Goal: Task Accomplishment & Management: Manage account settings

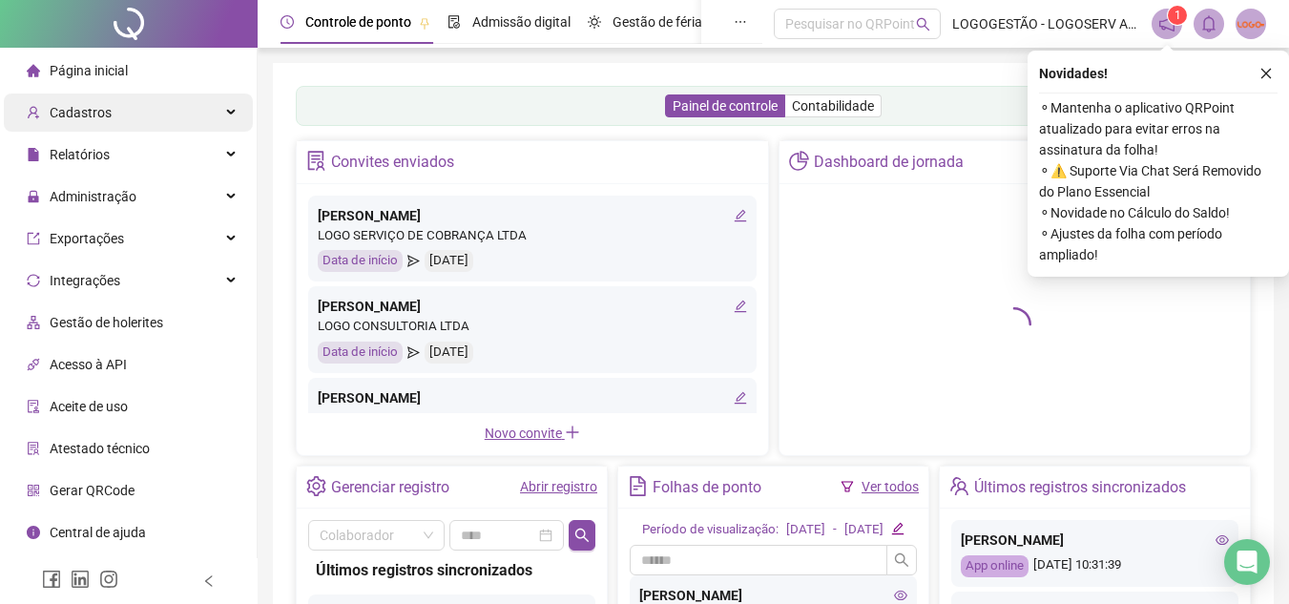
click at [95, 116] on span "Cadastros" at bounding box center [81, 112] width 62 height 15
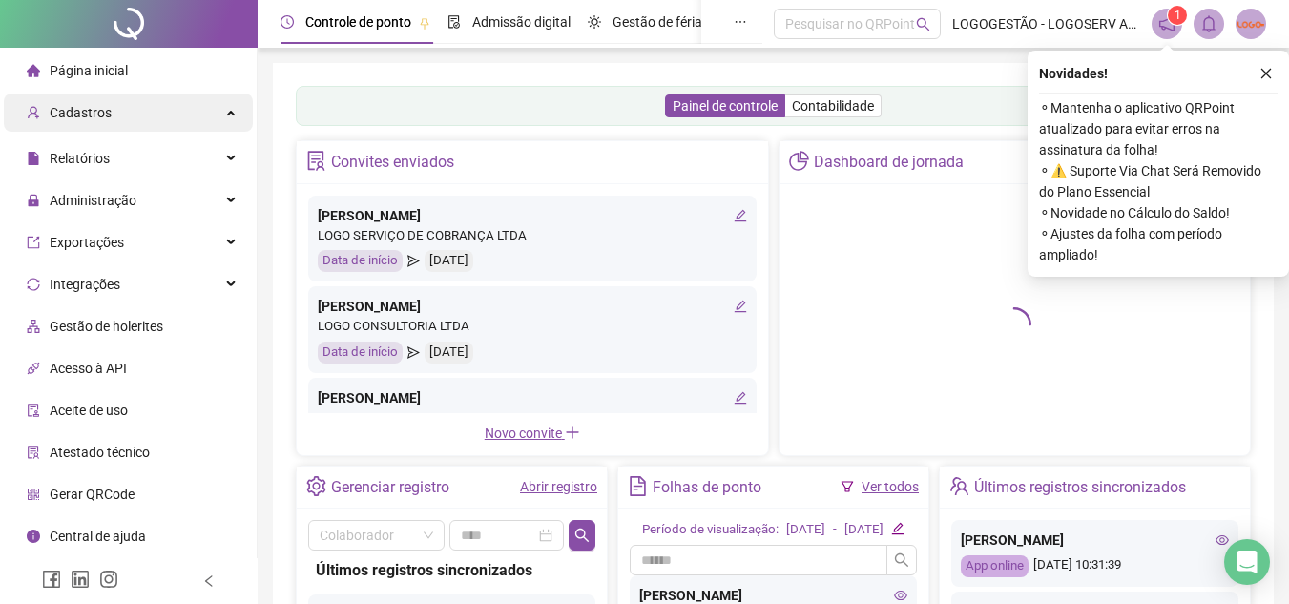
click at [115, 112] on div "Cadastros" at bounding box center [128, 113] width 249 height 38
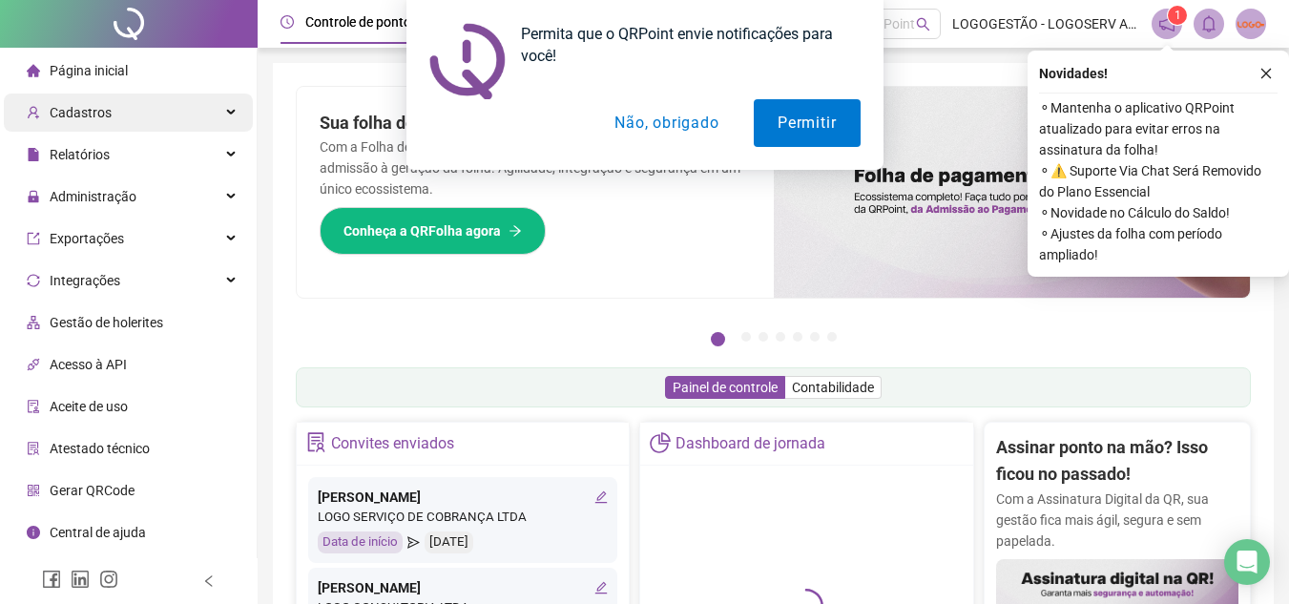
click at [236, 113] on div "Permita que o QRPoint envie notificações para você! Permitir Não, obrigado" at bounding box center [644, 85] width 1289 height 170
click at [231, 113] on div "Permita que o QRPoint envie notificações para você! Permitir Não, obrigado" at bounding box center [644, 85] width 1289 height 170
click at [663, 118] on button "Não, obrigado" at bounding box center [667, 123] width 152 height 48
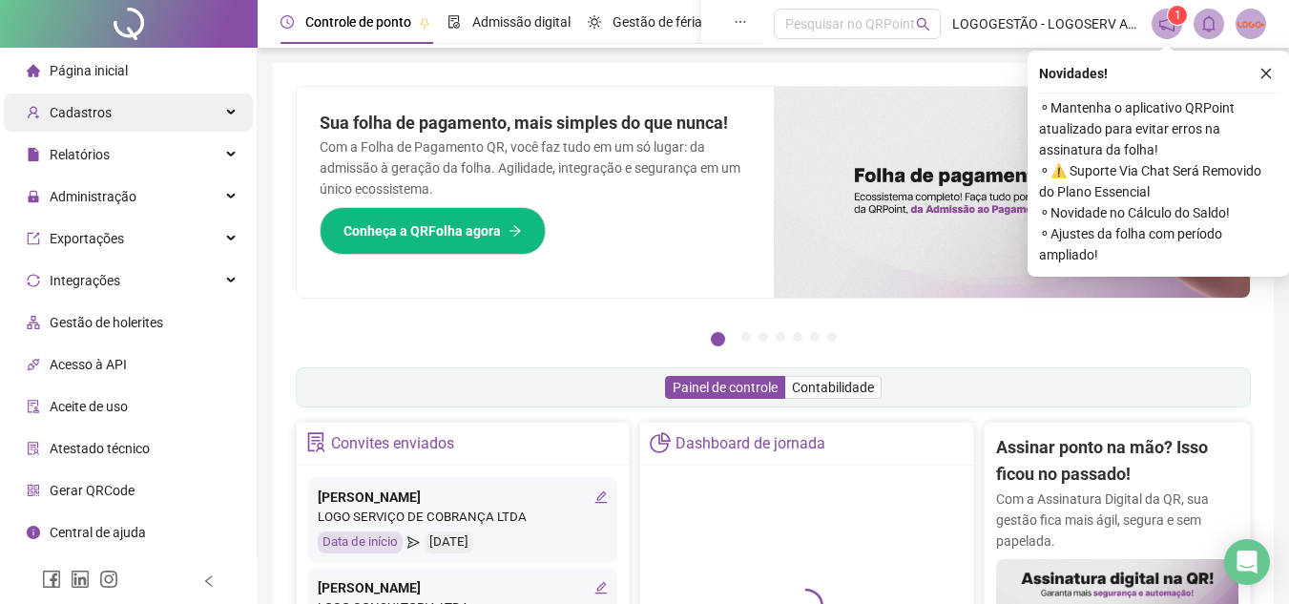
click at [176, 113] on div "Cadastros" at bounding box center [128, 113] width 249 height 38
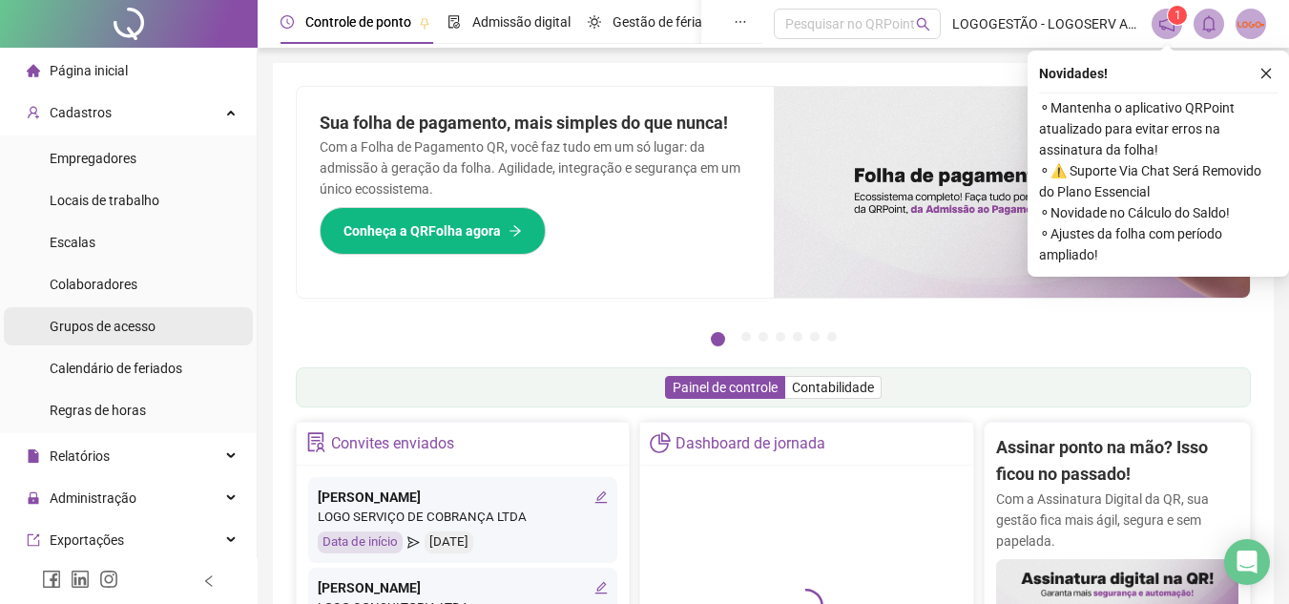
click at [122, 329] on span "Grupos de acesso" at bounding box center [103, 326] width 106 height 15
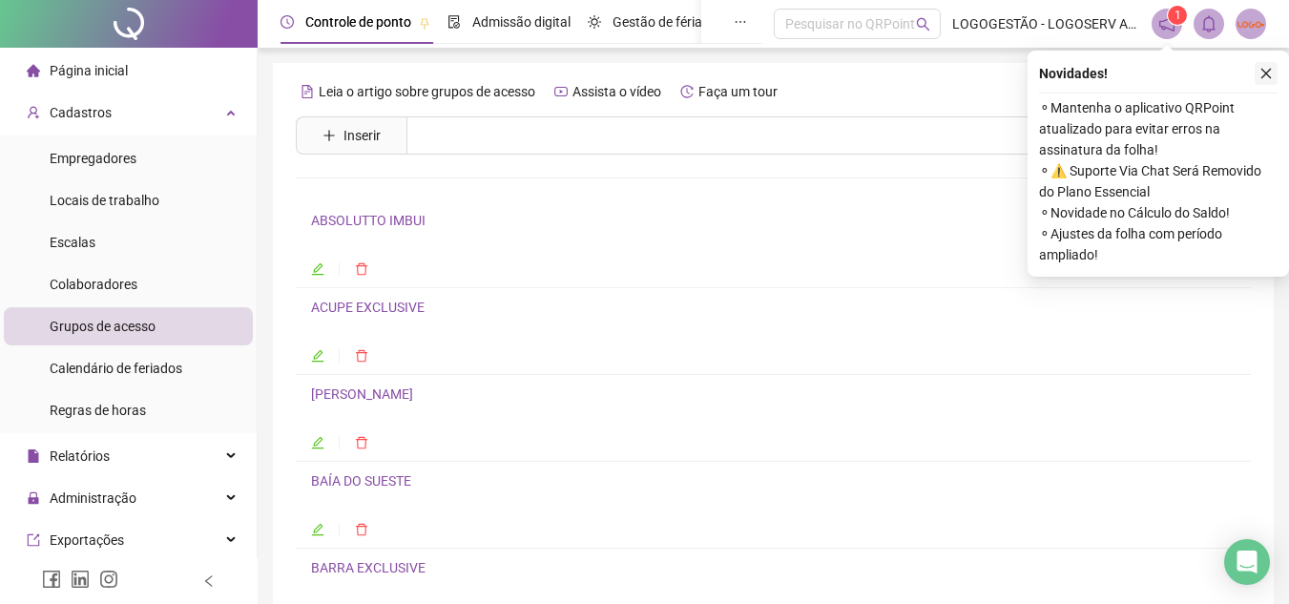
click at [1263, 73] on icon "close" at bounding box center [1266, 73] width 13 height 13
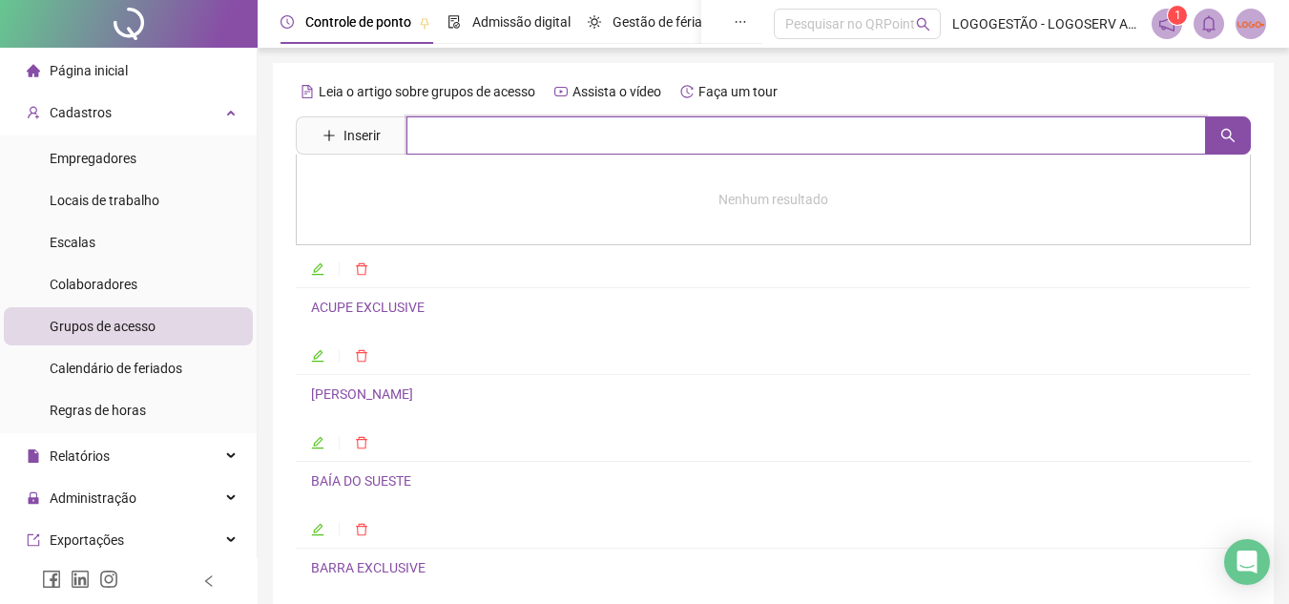
click at [443, 138] on input "text" at bounding box center [807, 135] width 800 height 38
type input "*"
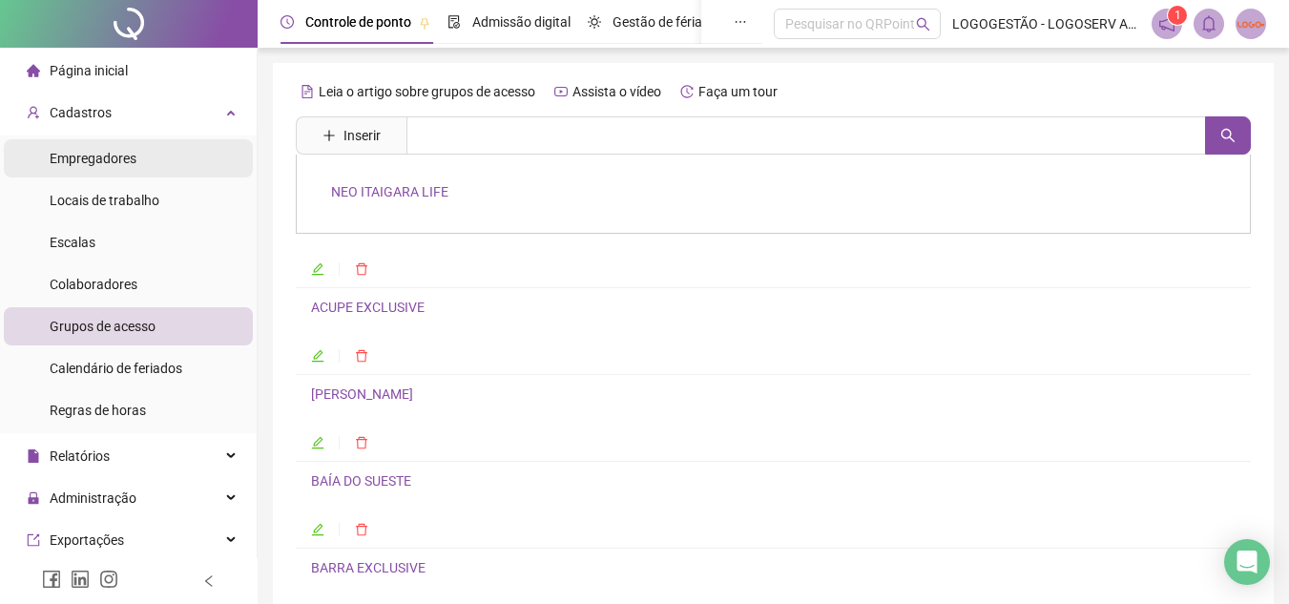
click at [168, 167] on li "Empregadores" at bounding box center [128, 158] width 249 height 38
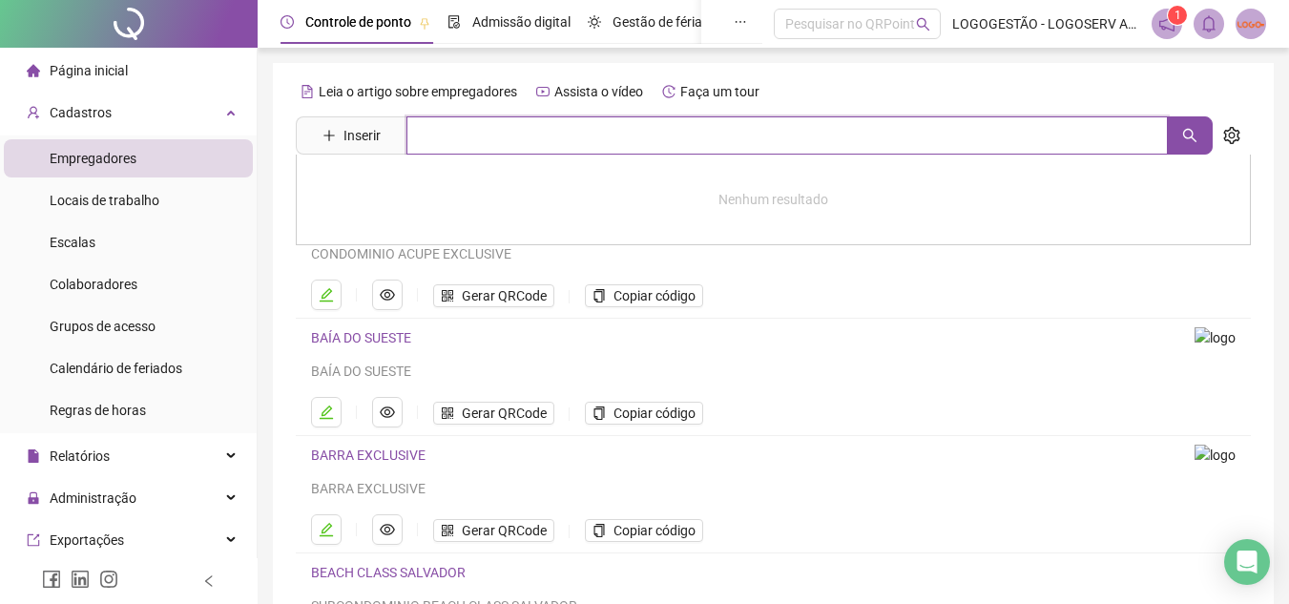
click at [518, 136] on input "text" at bounding box center [787, 135] width 761 height 38
type input "****"
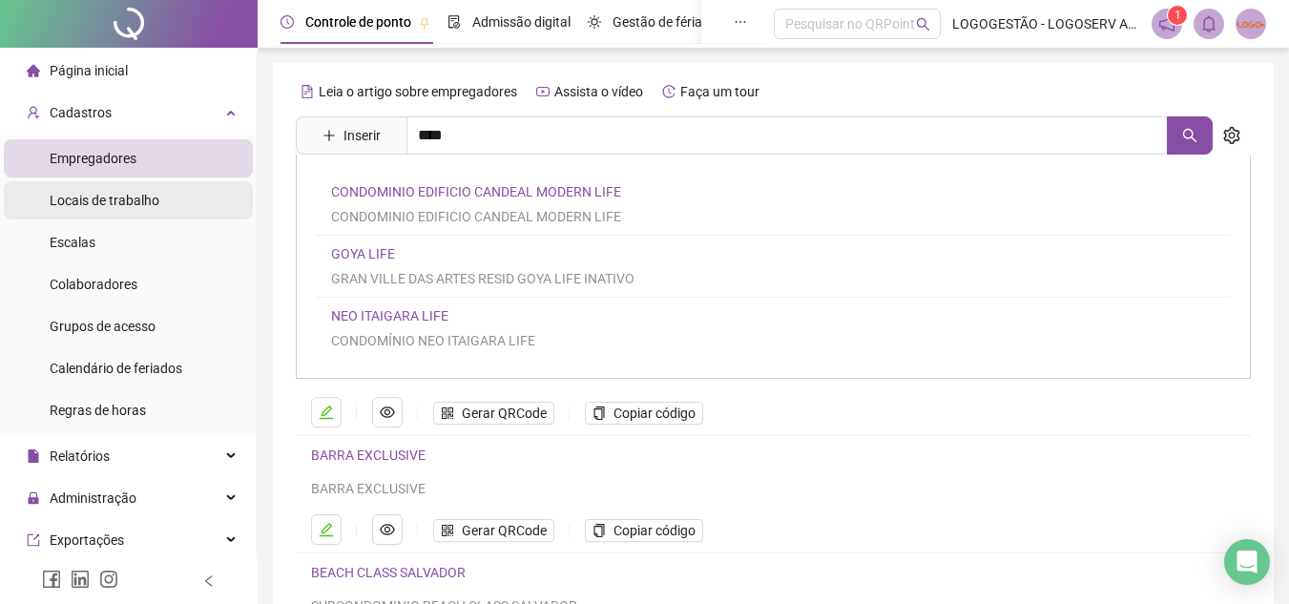
click at [95, 211] on div "Locais de trabalho" at bounding box center [105, 200] width 110 height 38
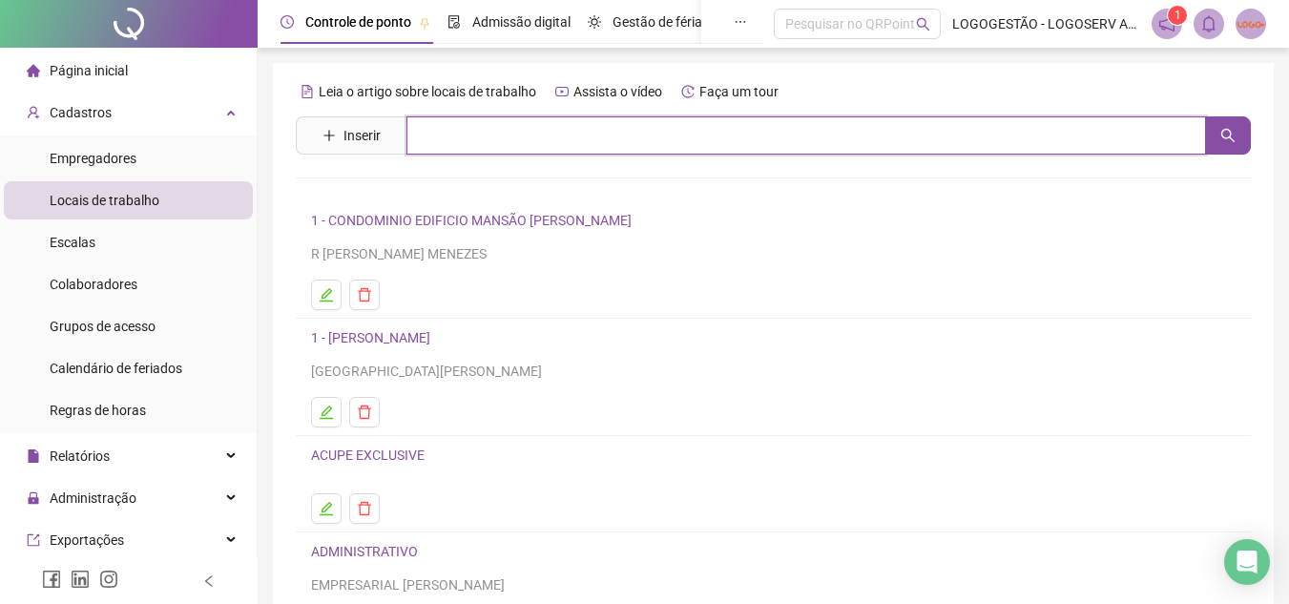
click at [605, 121] on input "text" at bounding box center [807, 135] width 800 height 38
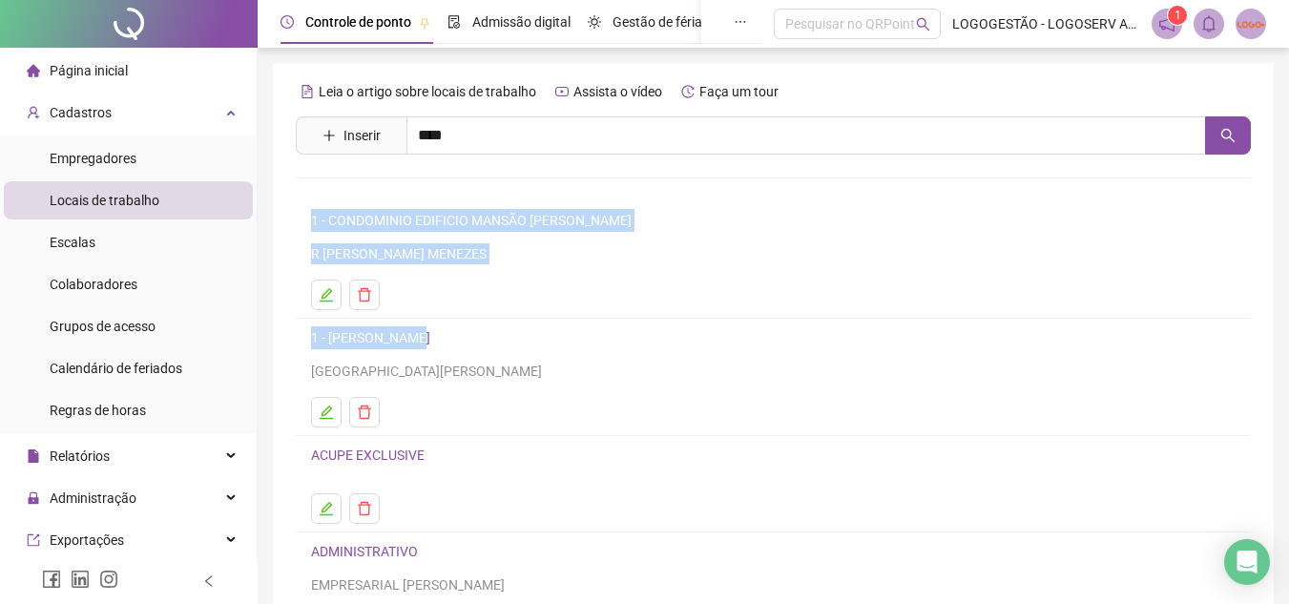
drag, startPoint x: 308, startPoint y: 354, endPoint x: 440, endPoint y: 333, distance: 133.4
click at [440, 333] on div "Leia o artigo sobre locais de trabalho Assista o vídeo Faça um tour Inserir ***…" at bounding box center [773, 425] width 955 height 699
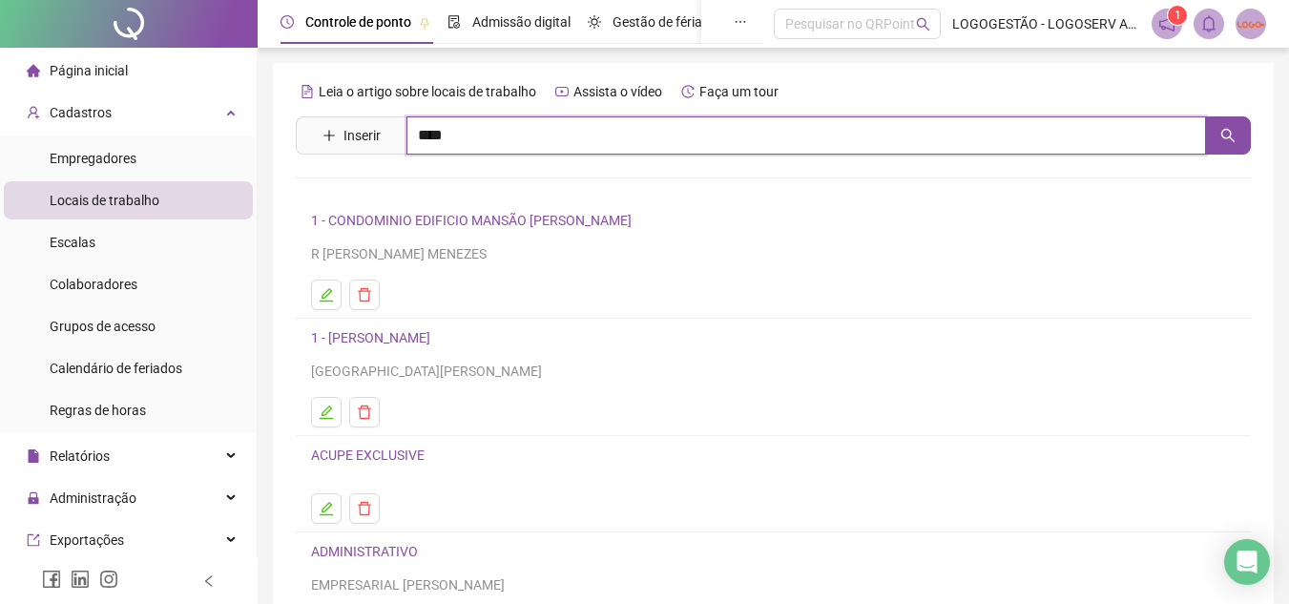
click at [464, 142] on input "****" at bounding box center [807, 135] width 800 height 38
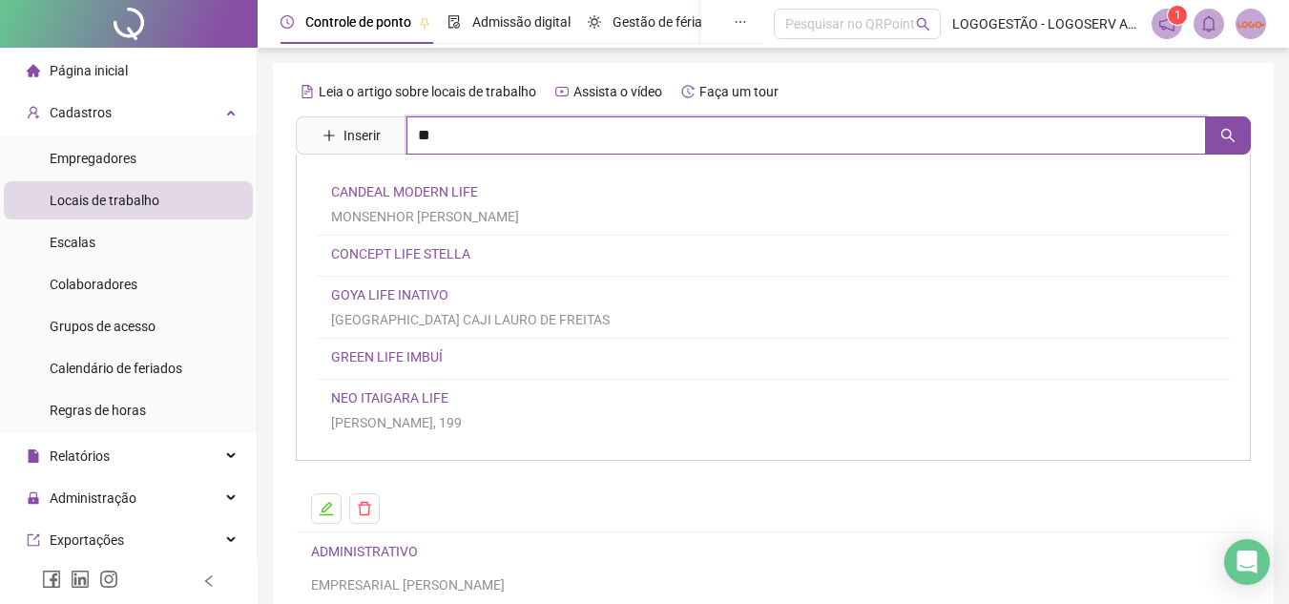
type input "*"
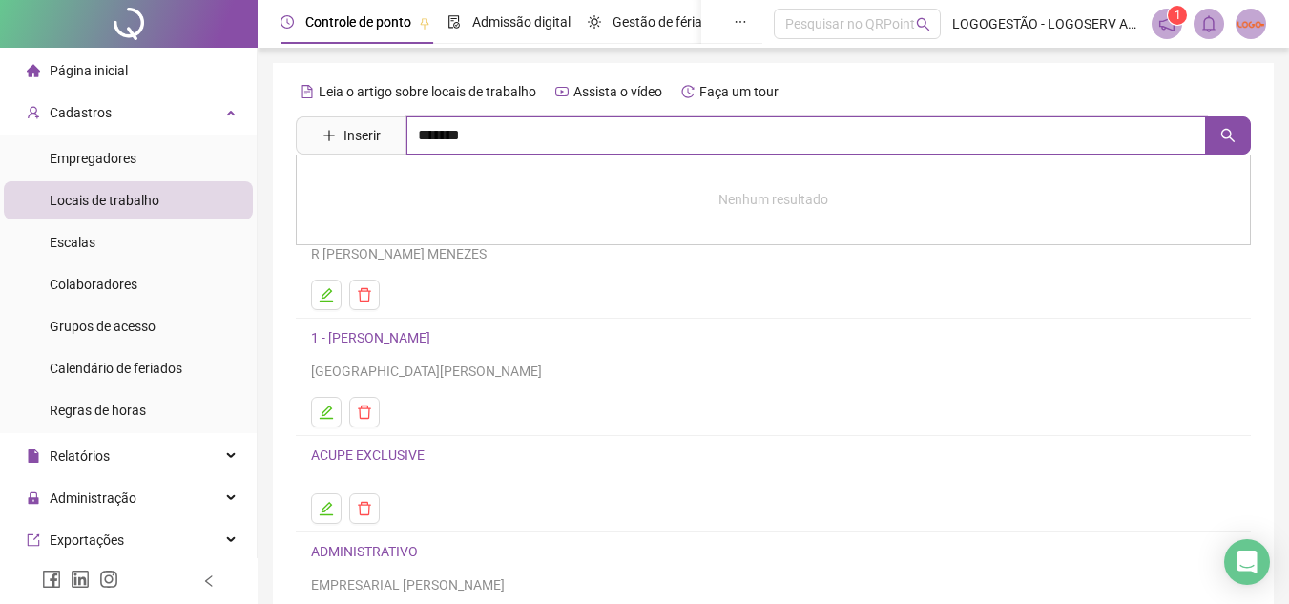
type input "*******"
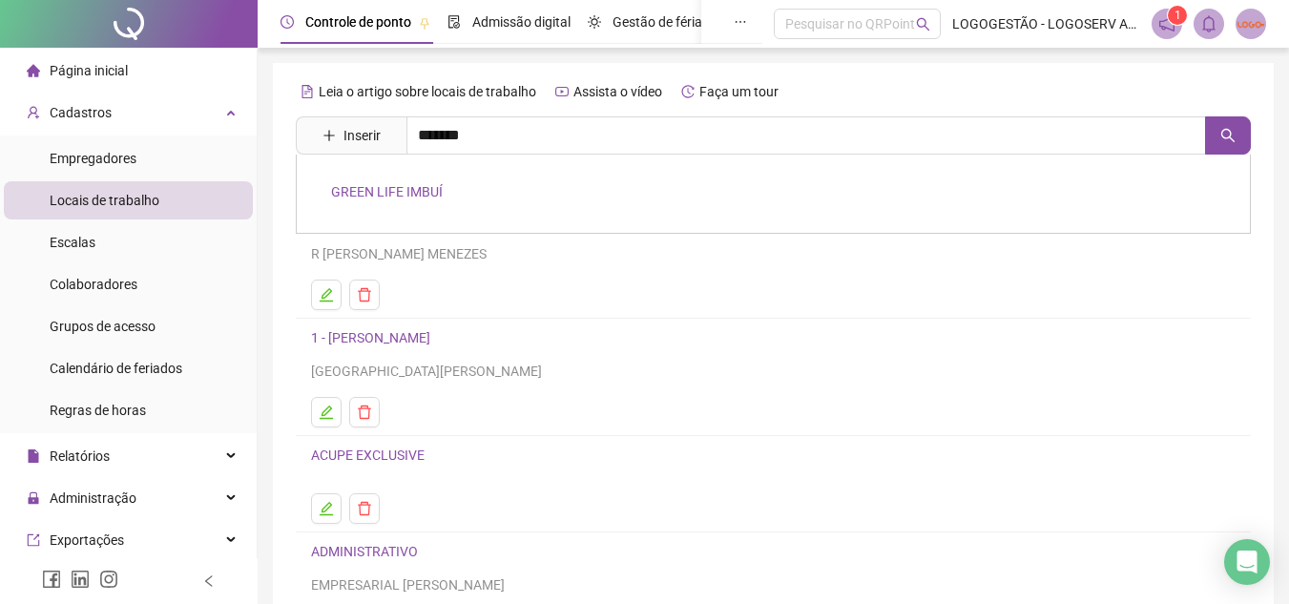
click at [407, 174] on div "GREEN LIFE IMBUÍ" at bounding box center [773, 194] width 955 height 79
click at [405, 189] on div "Leia o artigo sobre locais de trabalho Assista o vídeo Faça um tour Inserir ***…" at bounding box center [773, 425] width 955 height 699
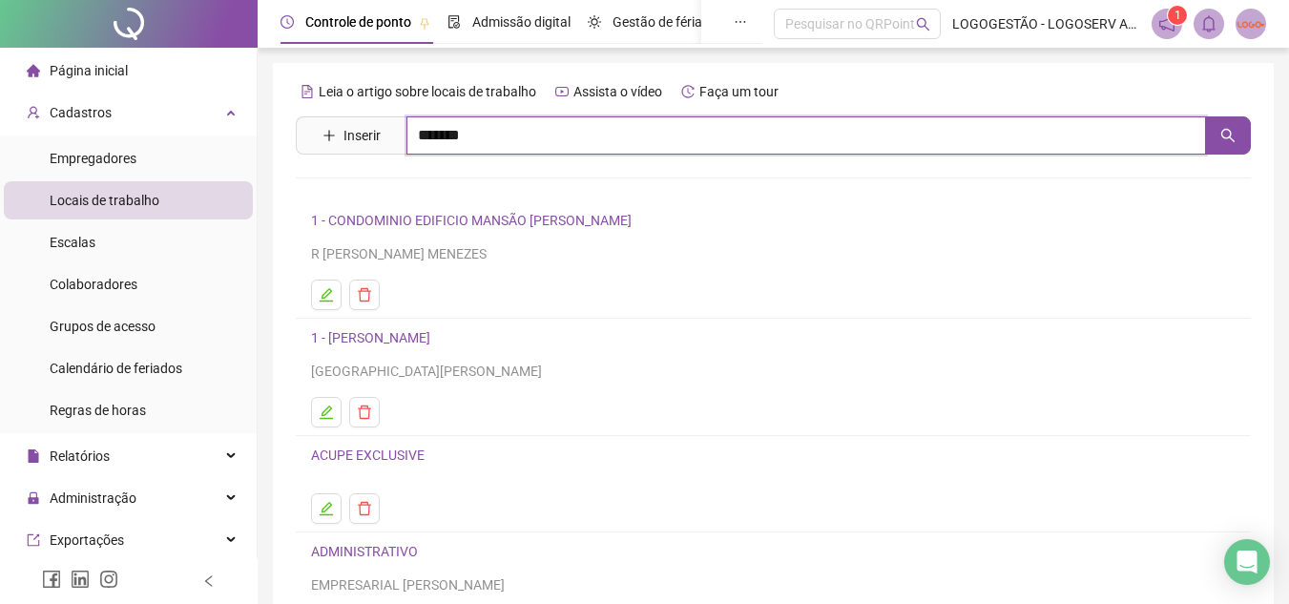
click at [489, 139] on input "*******" at bounding box center [807, 135] width 800 height 38
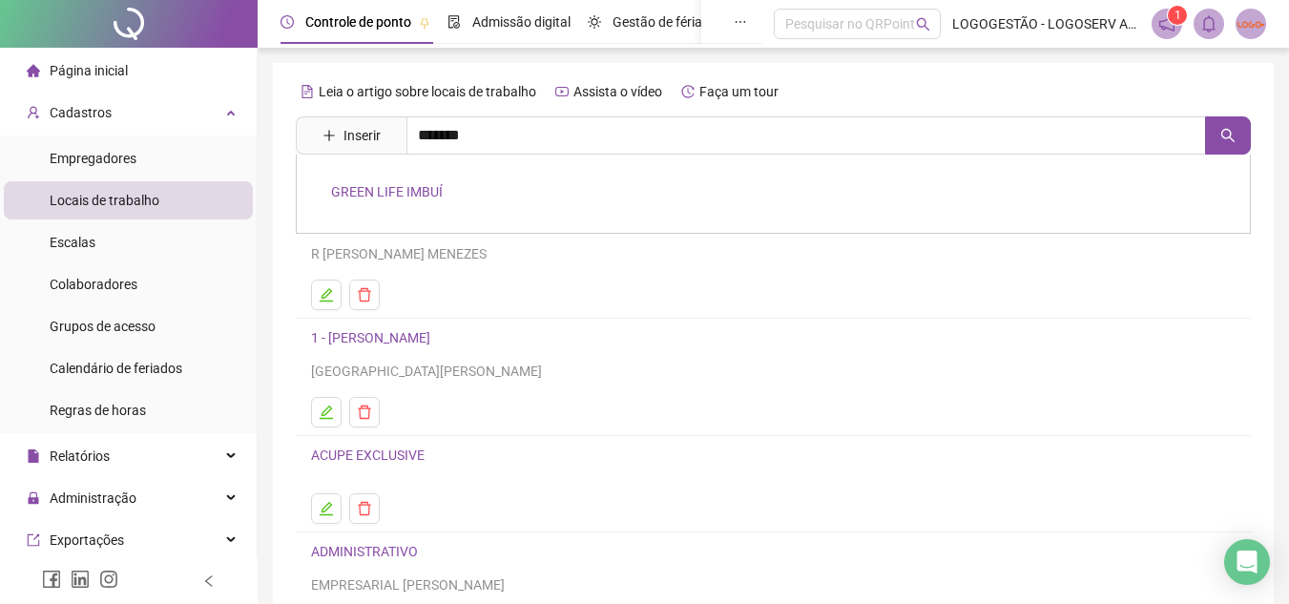
click at [397, 180] on div "GREEN LIFE IMBUÍ" at bounding box center [773, 194] width 955 height 79
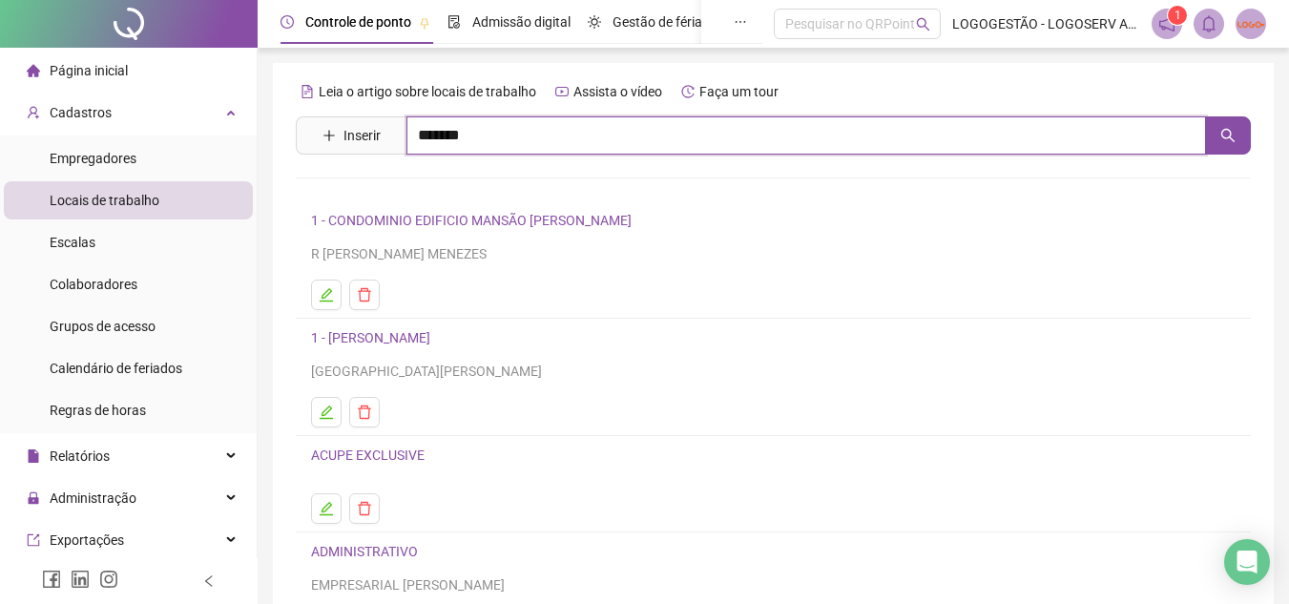
click at [493, 134] on input "*******" at bounding box center [807, 135] width 800 height 38
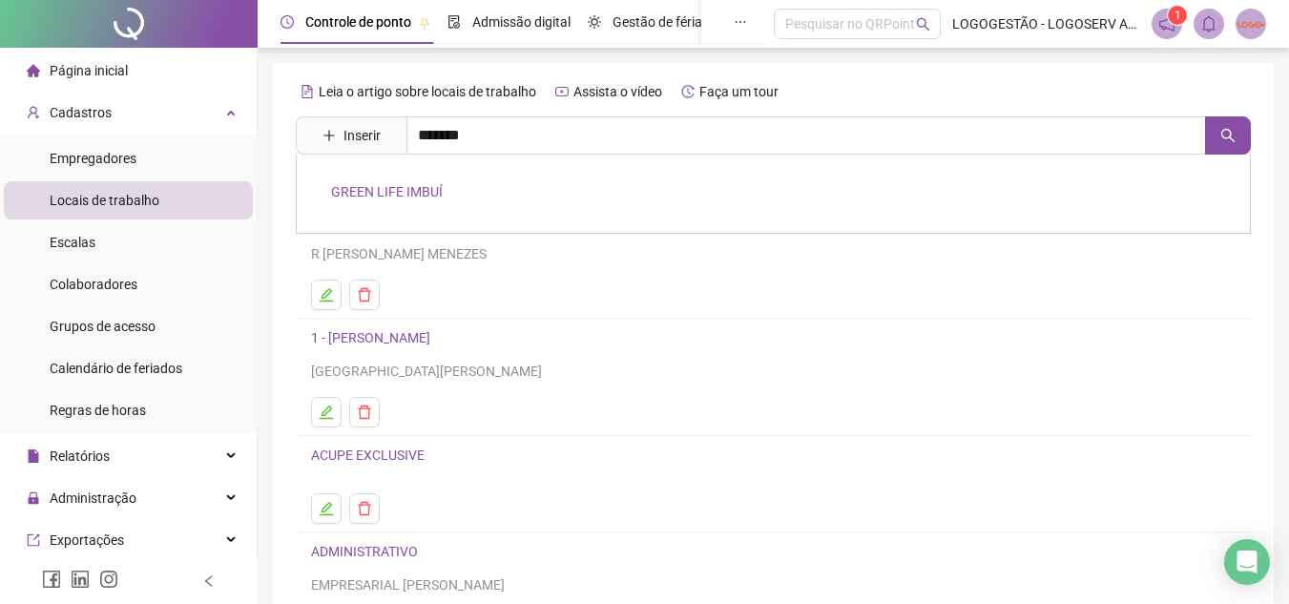
click at [408, 196] on link "GREEN LIFE IMBUÍ" at bounding box center [387, 191] width 112 height 15
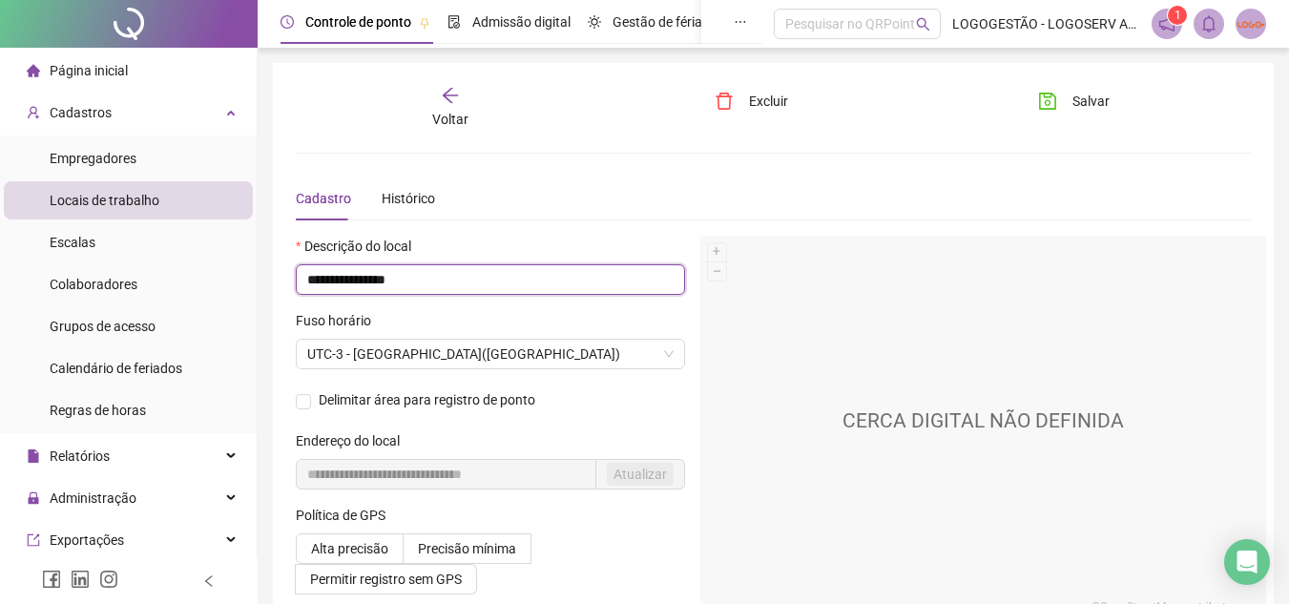
drag, startPoint x: 466, startPoint y: 274, endPoint x: 278, endPoint y: 271, distance: 188.0
click at [278, 271] on div "**********" at bounding box center [773, 351] width 1001 height 577
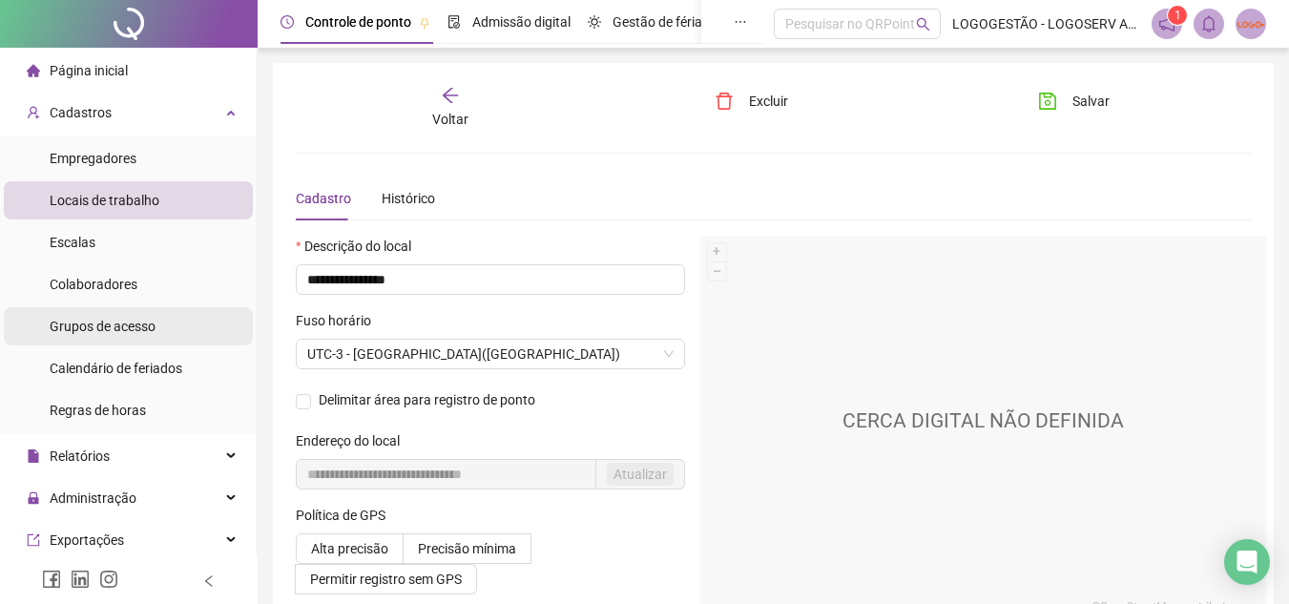
click at [99, 328] on span "Grupos de acesso" at bounding box center [103, 326] width 106 height 15
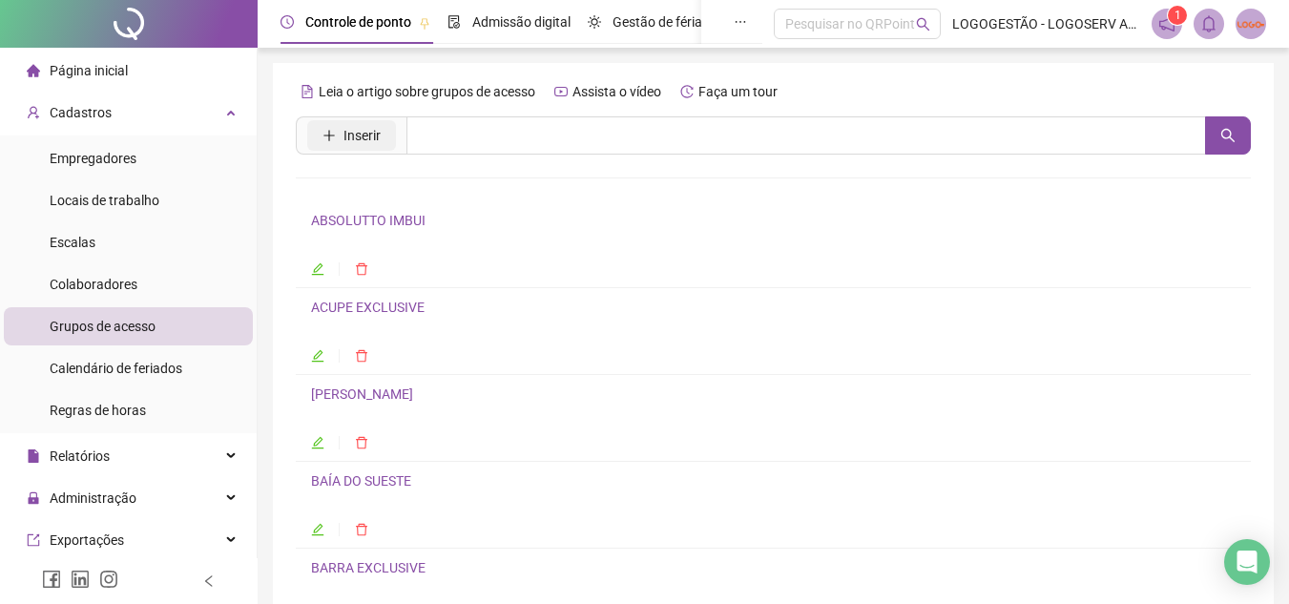
click at [348, 129] on span "Inserir" at bounding box center [362, 135] width 37 height 21
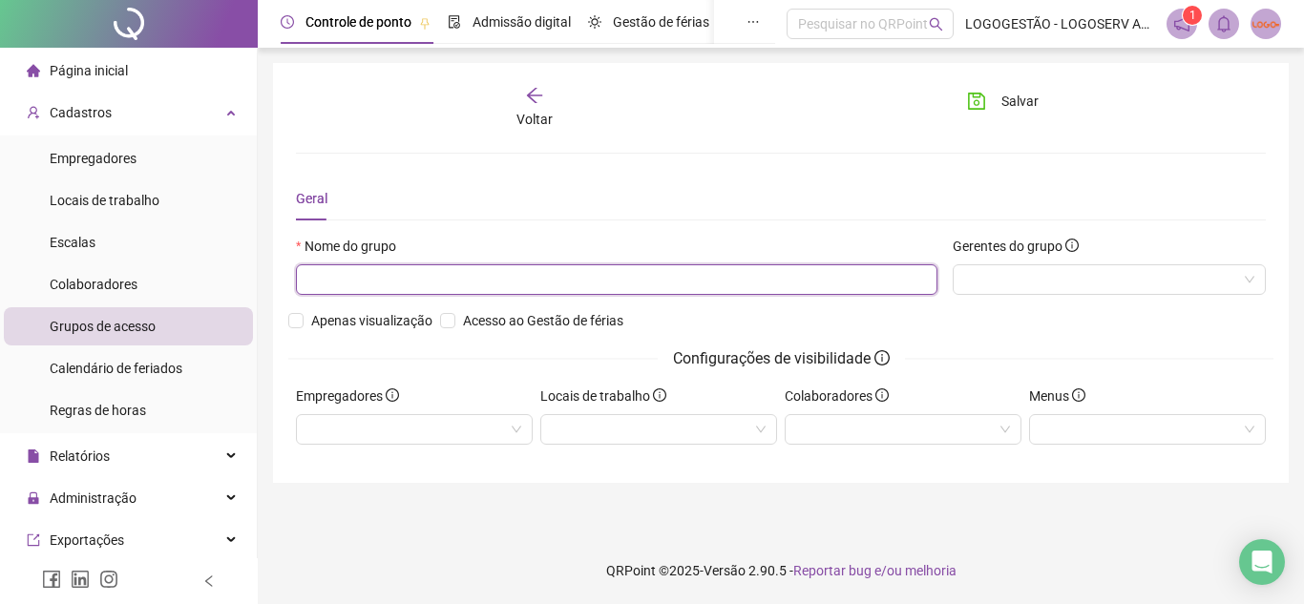
click at [393, 282] on input "text" at bounding box center [616, 279] width 641 height 31
paste input "**********"
type input "**********"
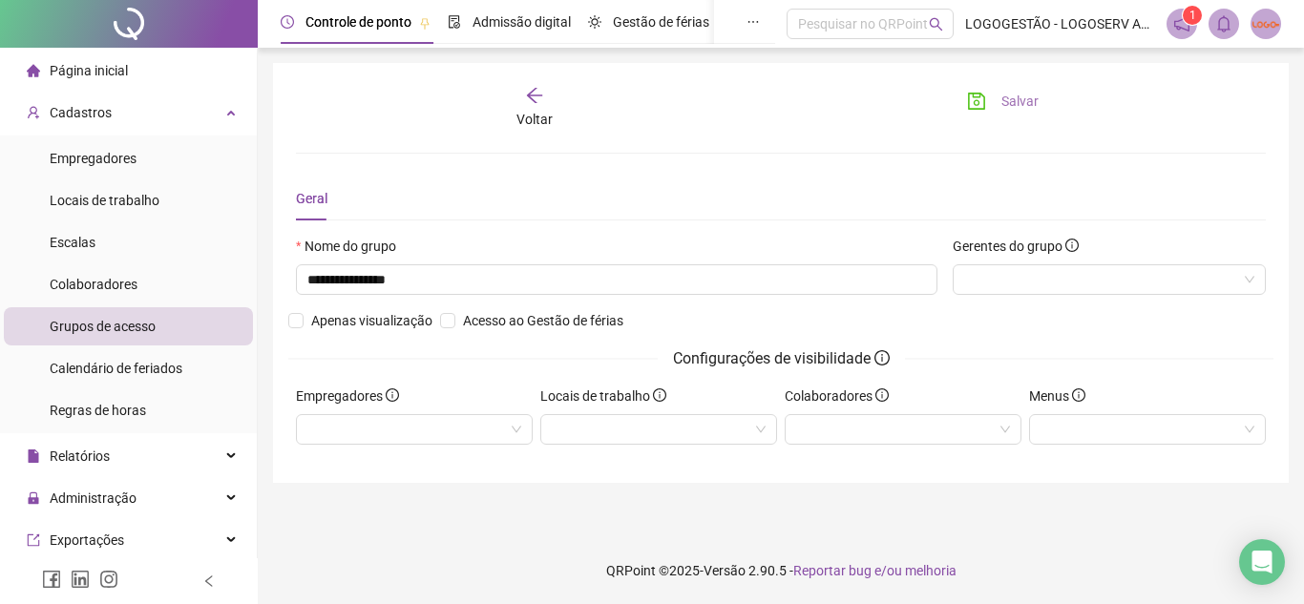
click at [973, 90] on button "Salvar" at bounding box center [1002, 101] width 100 height 31
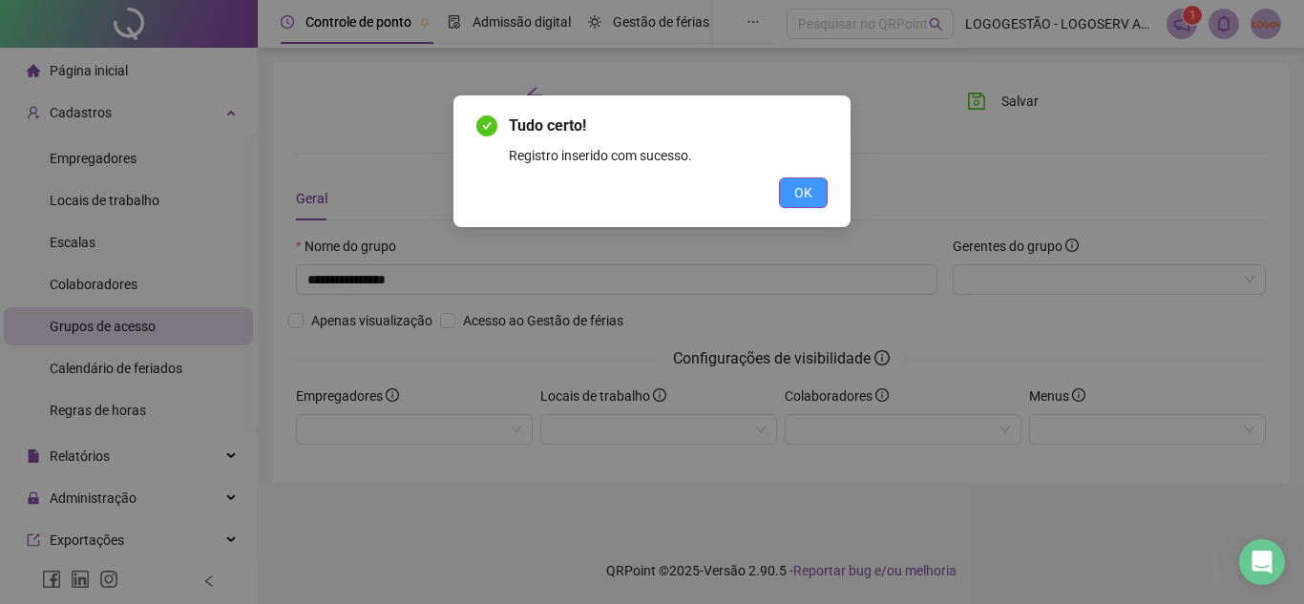
click at [800, 193] on span "OK" at bounding box center [803, 192] width 18 height 21
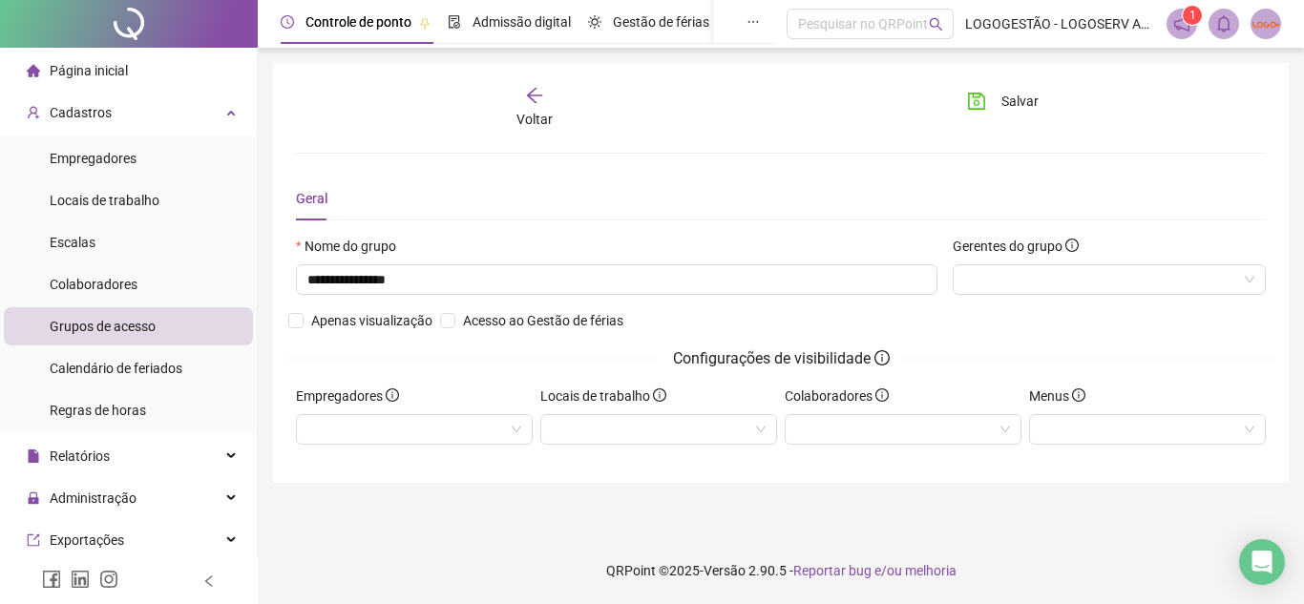
click at [166, 329] on li "Grupos de acesso" at bounding box center [128, 326] width 249 height 38
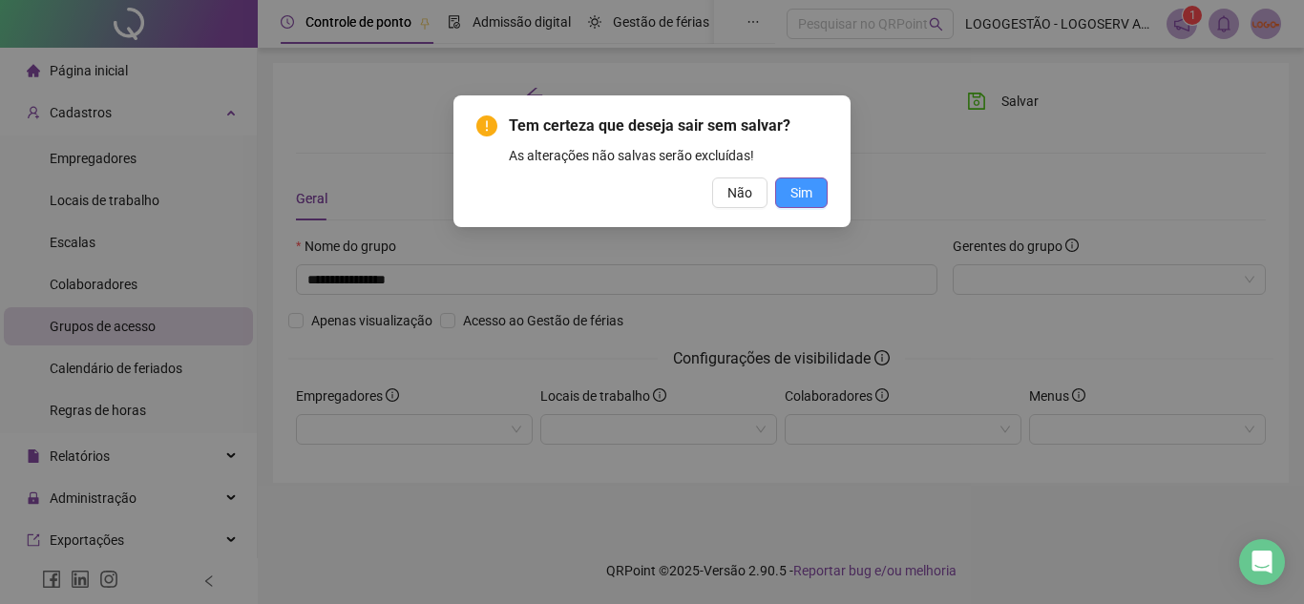
click at [800, 189] on span "Sim" at bounding box center [801, 192] width 22 height 21
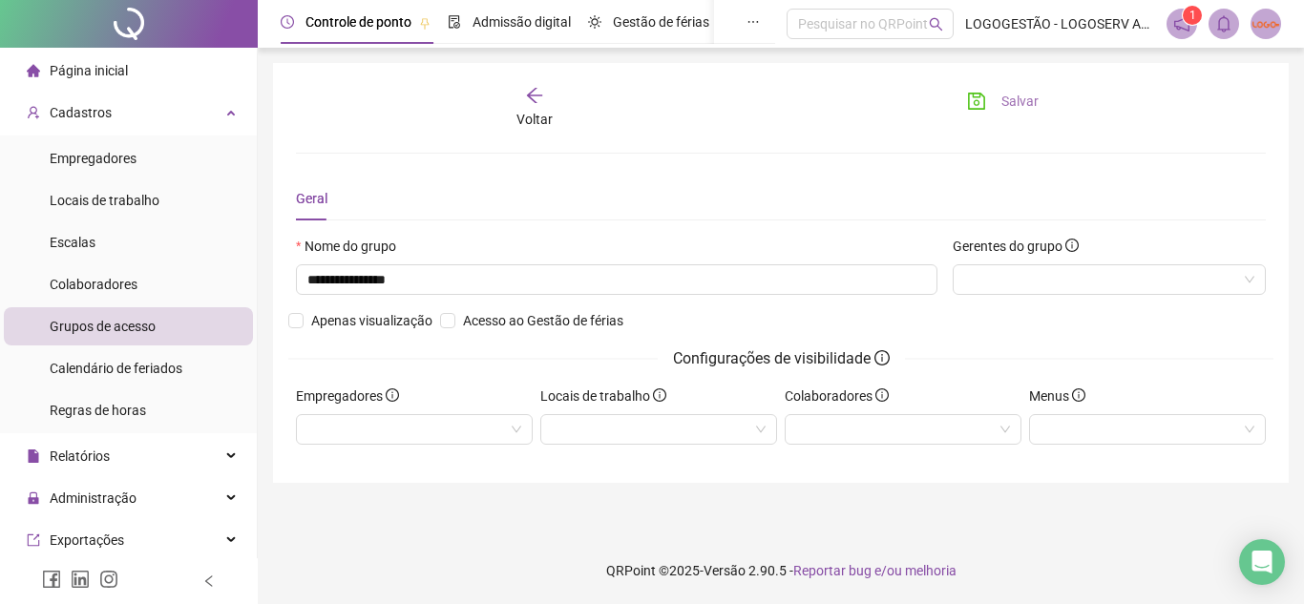
click at [1007, 98] on span "Salvar" at bounding box center [1019, 101] width 37 height 21
click at [138, 348] on ul "Empregadores Locais de trabalho Escalas Colaboradores Grupos de acesso Calendár…" at bounding box center [128, 285] width 257 height 298
click at [151, 329] on span "Grupos de acesso" at bounding box center [103, 326] width 106 height 15
click at [1027, 290] on div at bounding box center [1108, 279] width 313 height 31
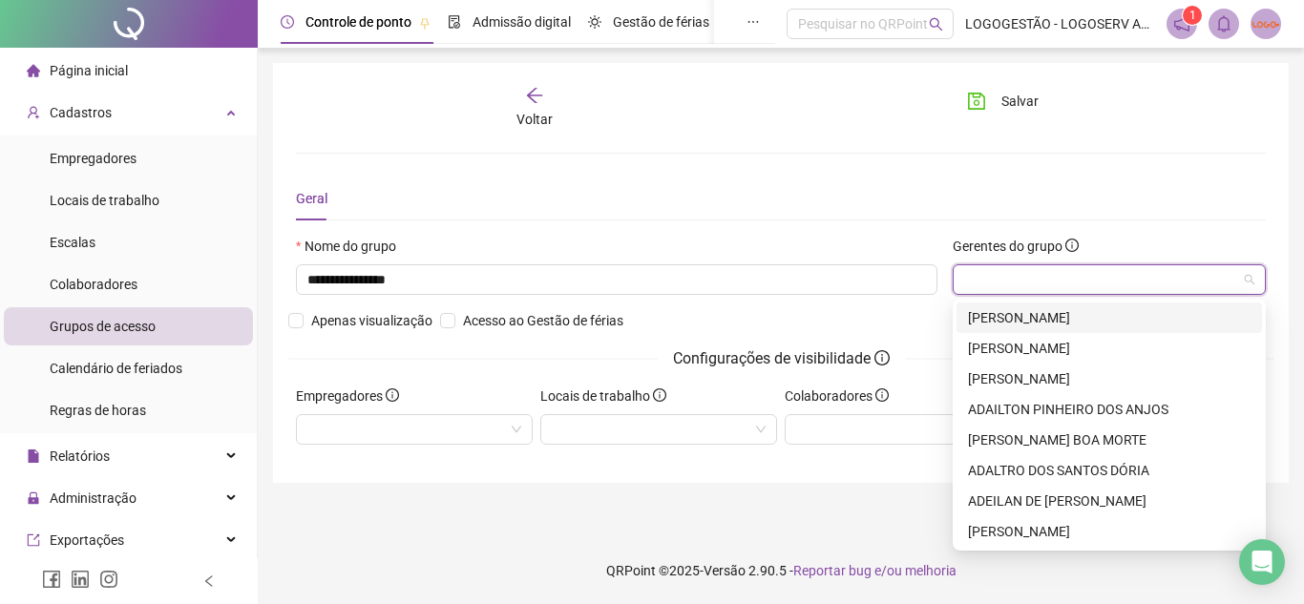
type input "*"
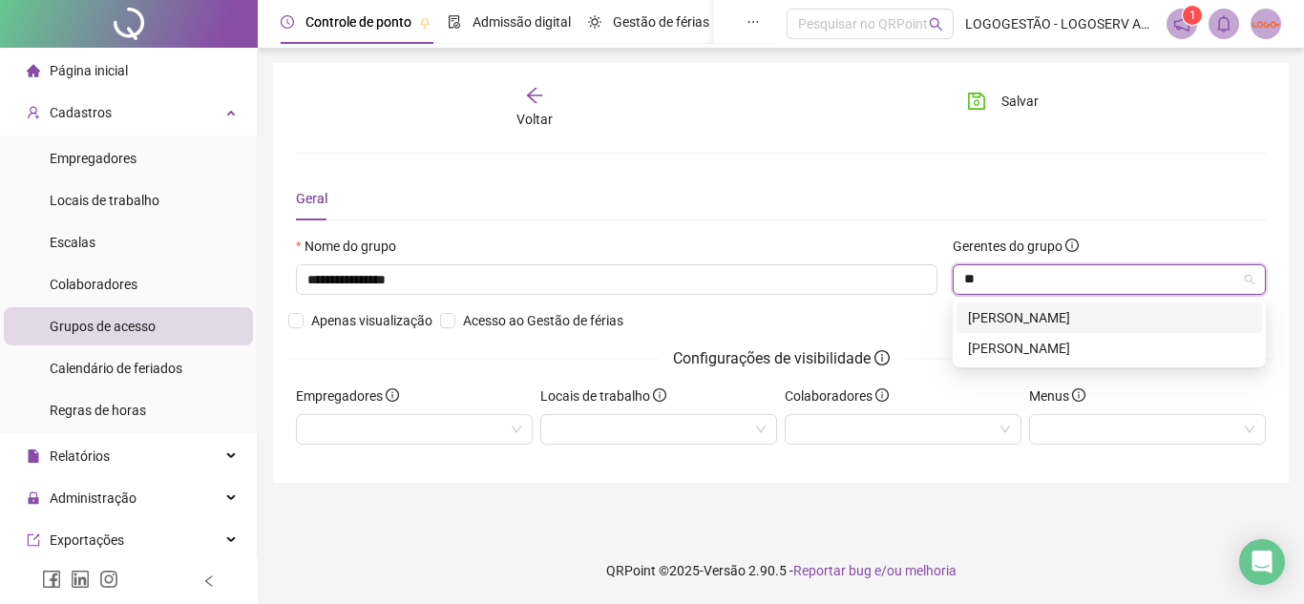
type input "*"
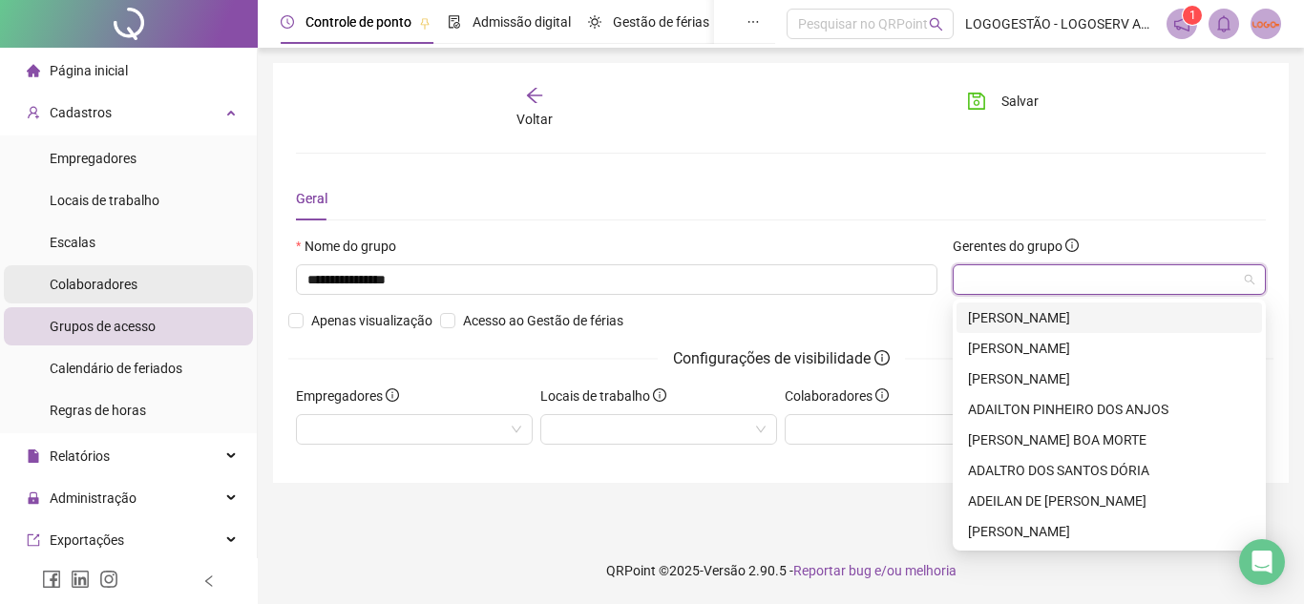
click at [136, 285] on span "Colaboradores" at bounding box center [94, 284] width 88 height 15
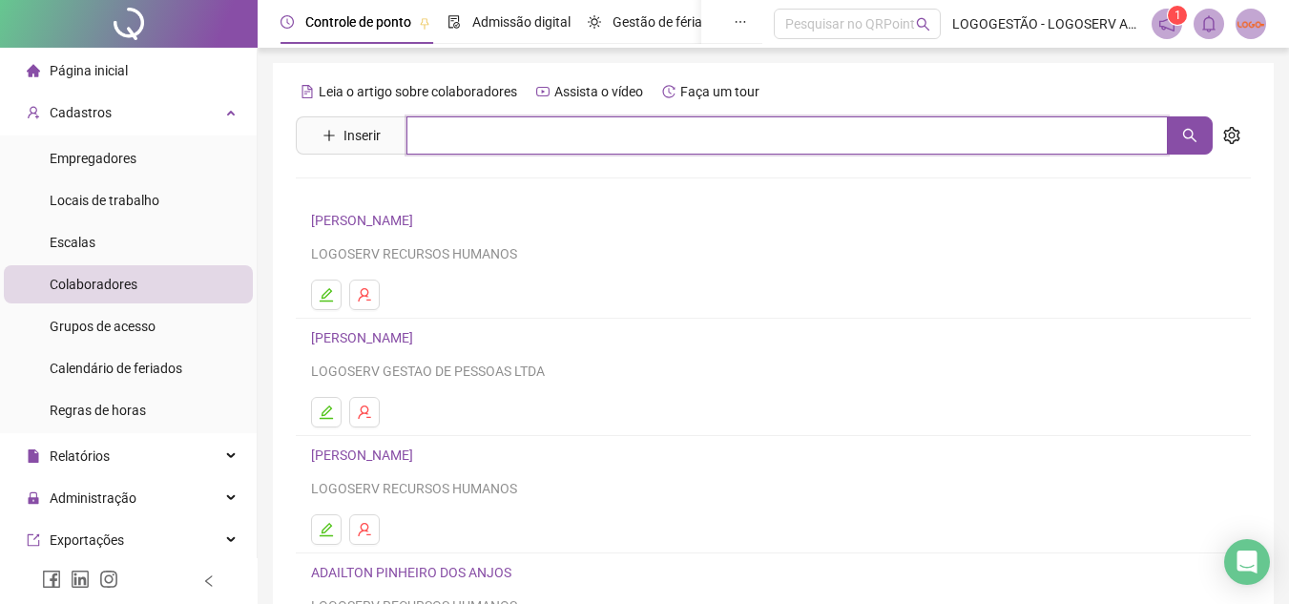
click at [601, 136] on input "text" at bounding box center [787, 135] width 761 height 38
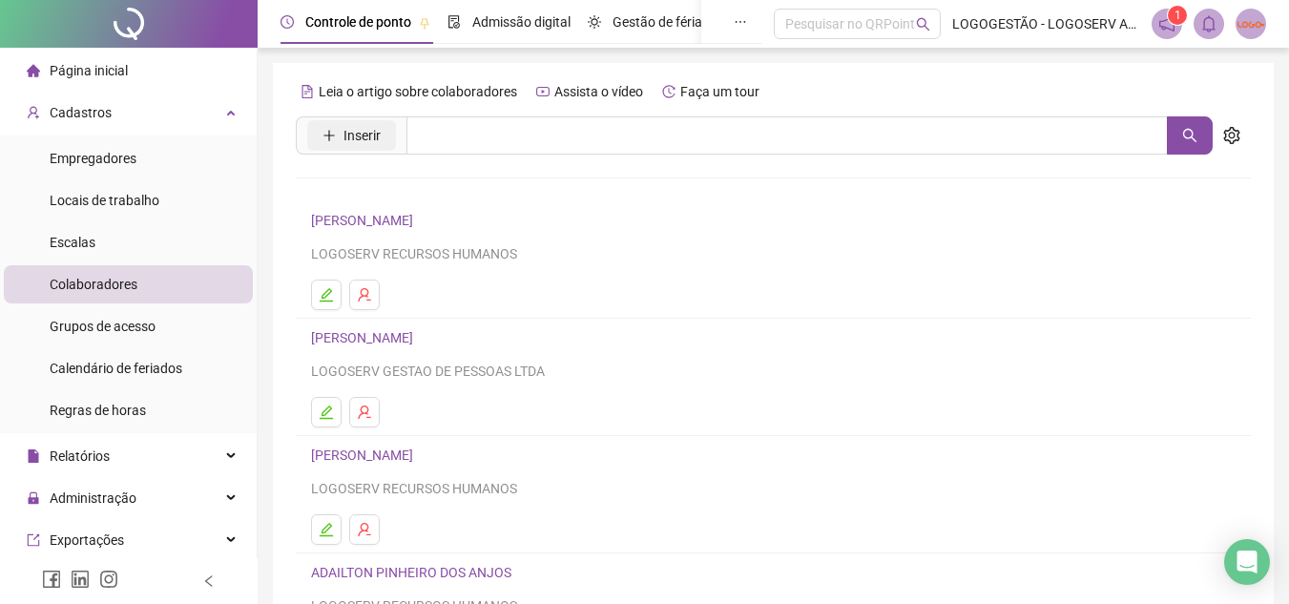
click at [349, 131] on span "Inserir" at bounding box center [362, 135] width 37 height 21
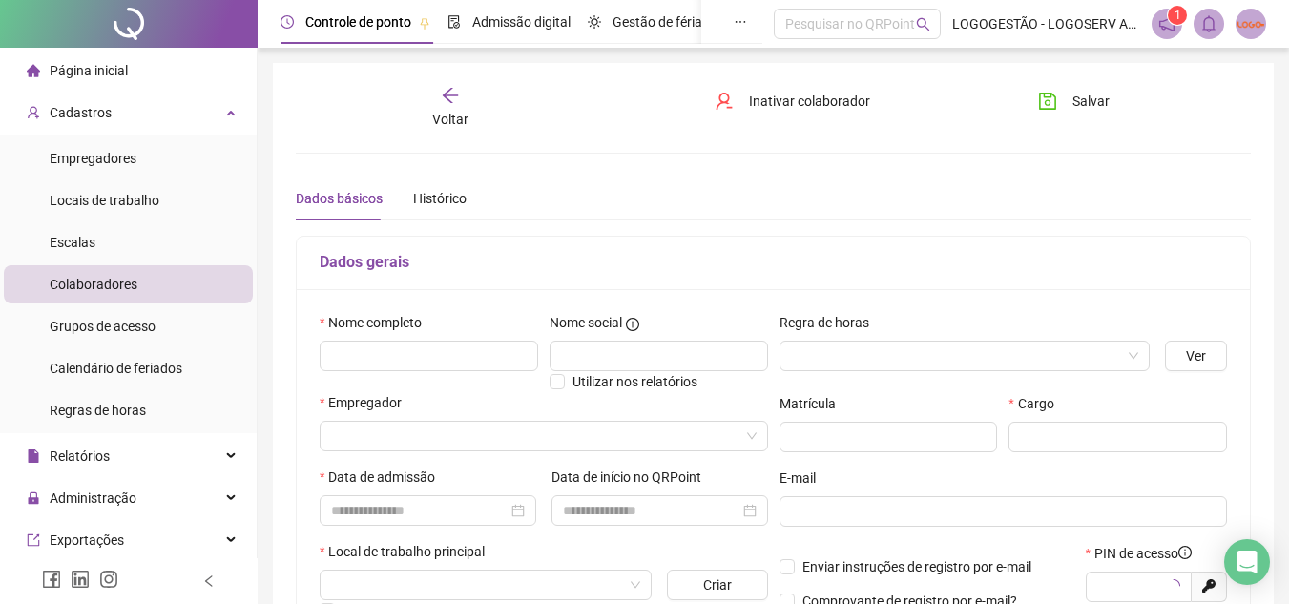
type input "*****"
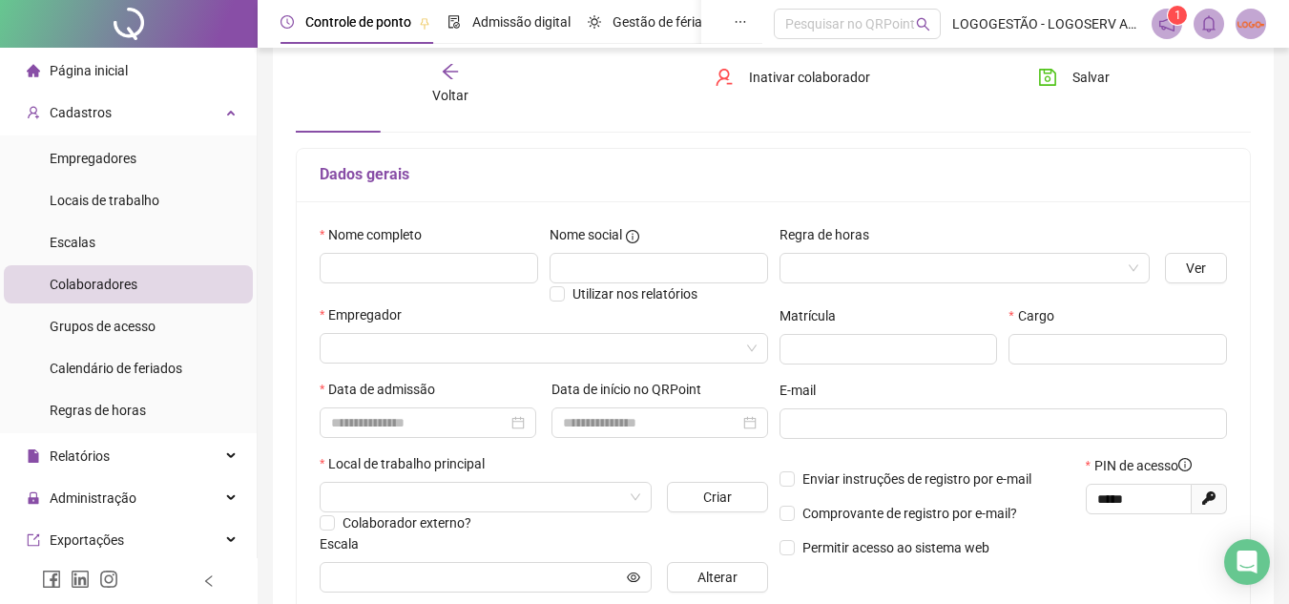
scroll to position [108, 0]
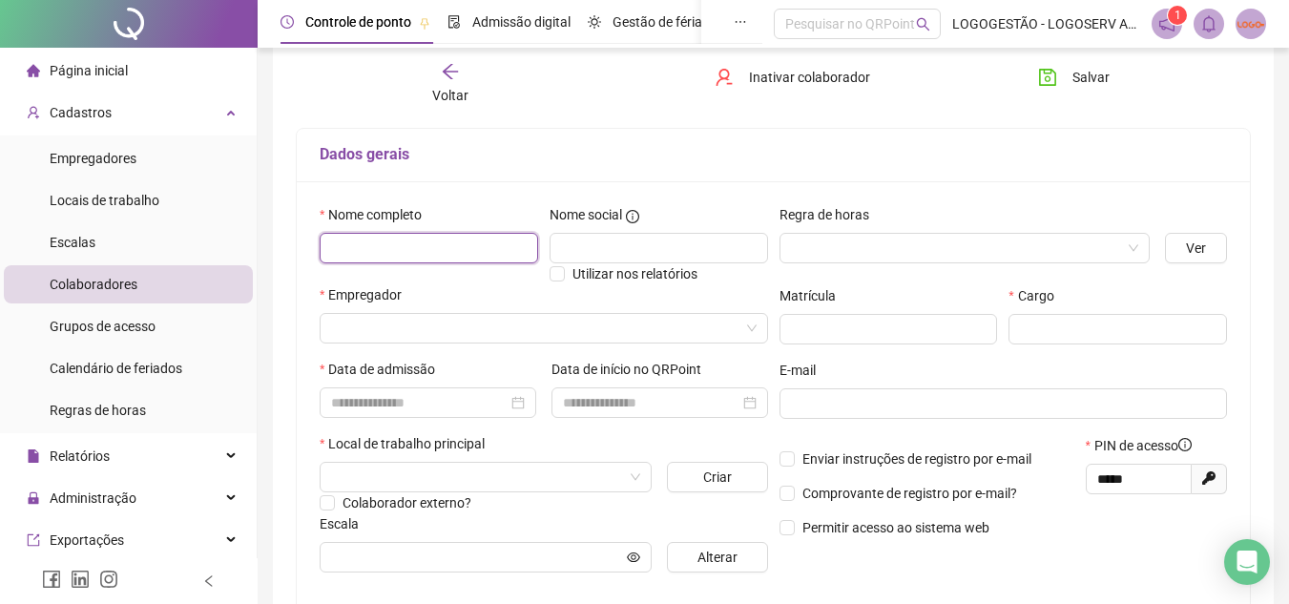
click at [419, 247] on input "text" at bounding box center [429, 248] width 219 height 31
type input "*"
type input "**********"
click at [364, 334] on input "search" at bounding box center [535, 328] width 408 height 29
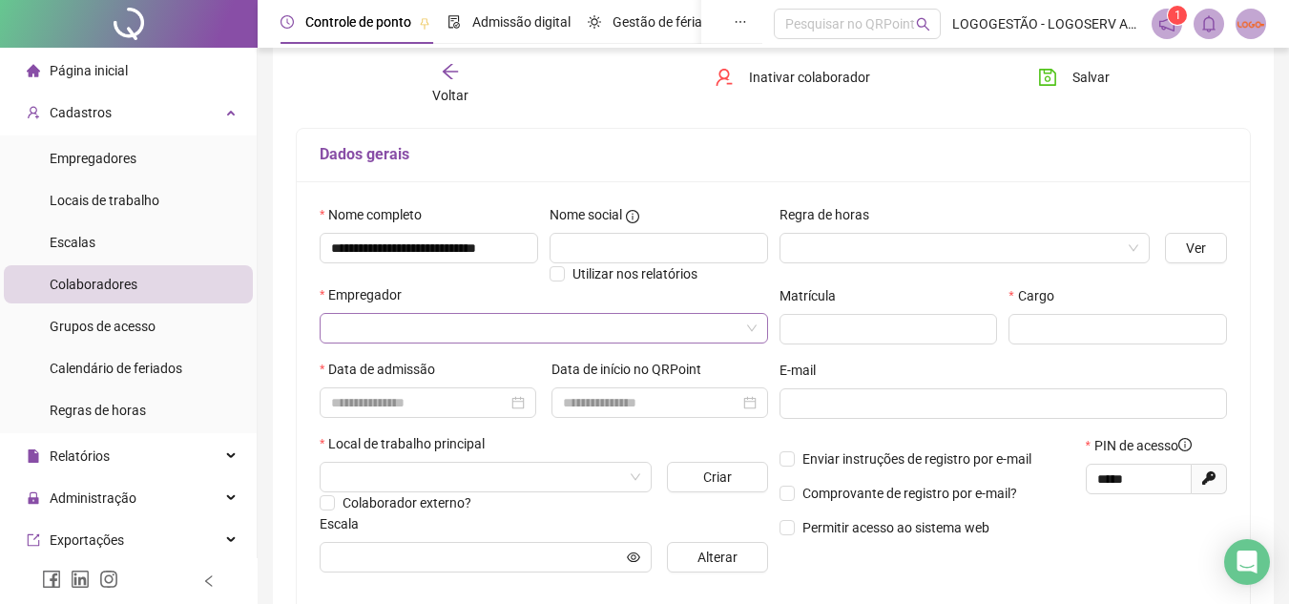
scroll to position [0, 0]
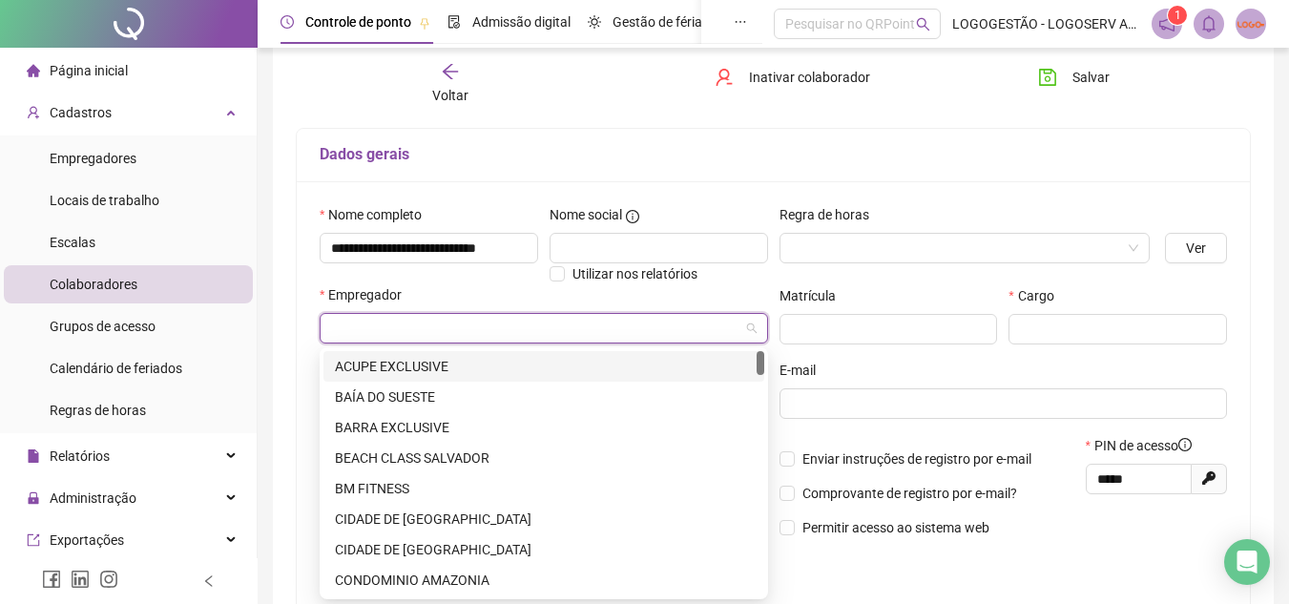
type input "*"
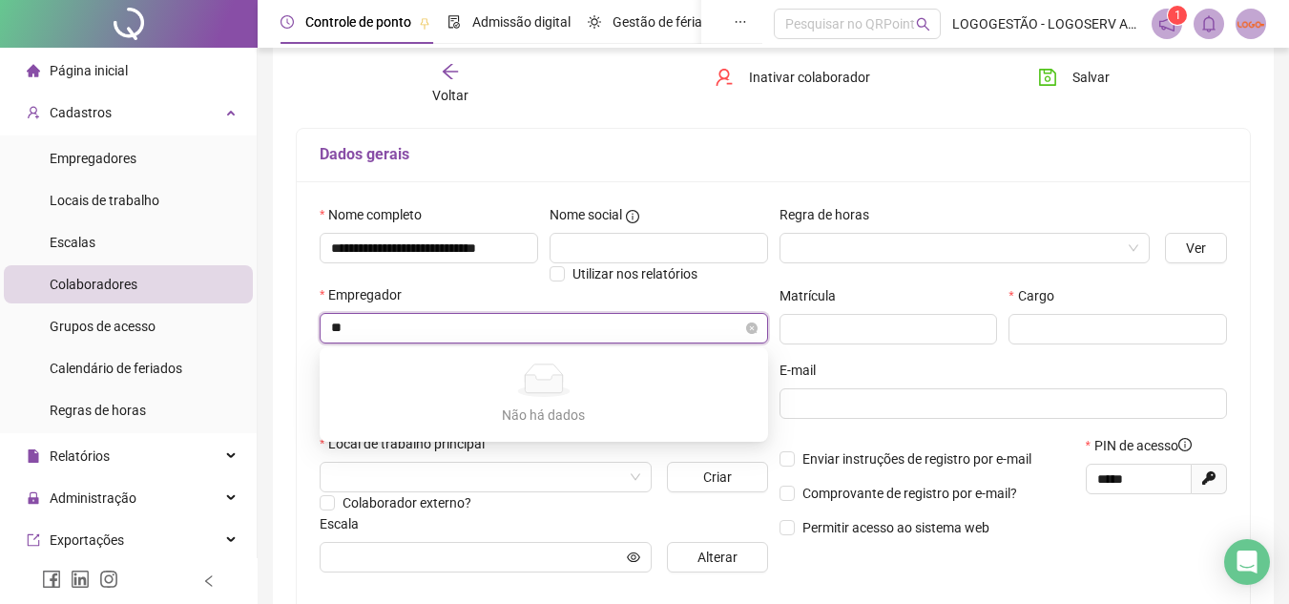
type input "*"
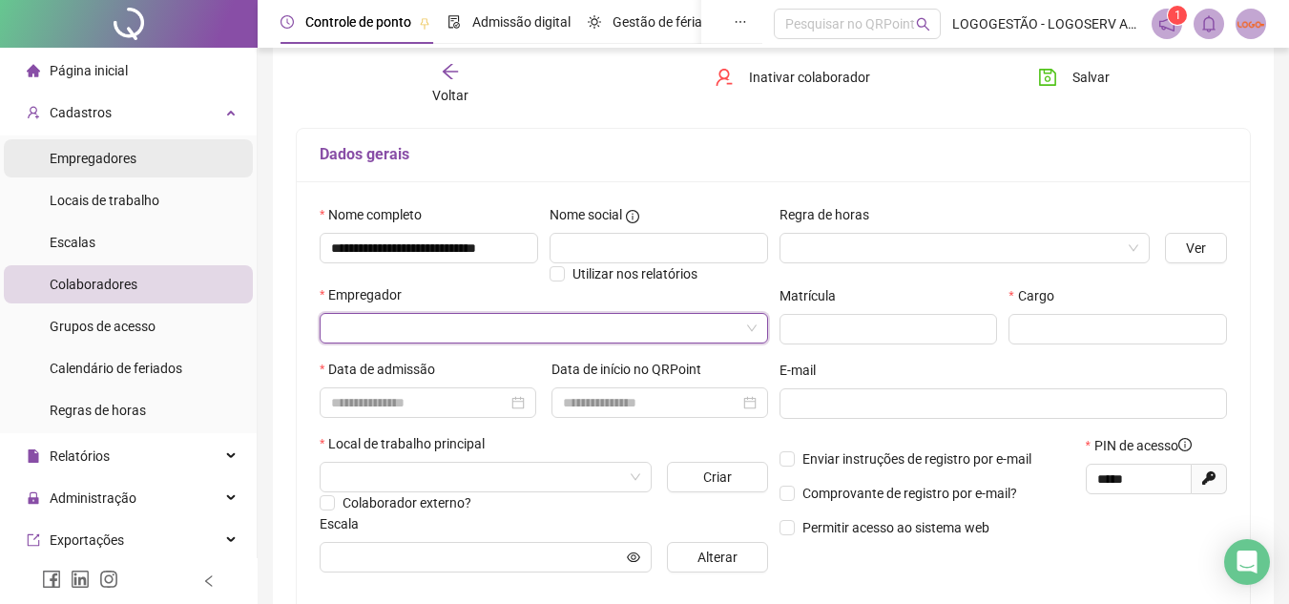
click at [123, 168] on div "Empregadores" at bounding box center [93, 158] width 87 height 38
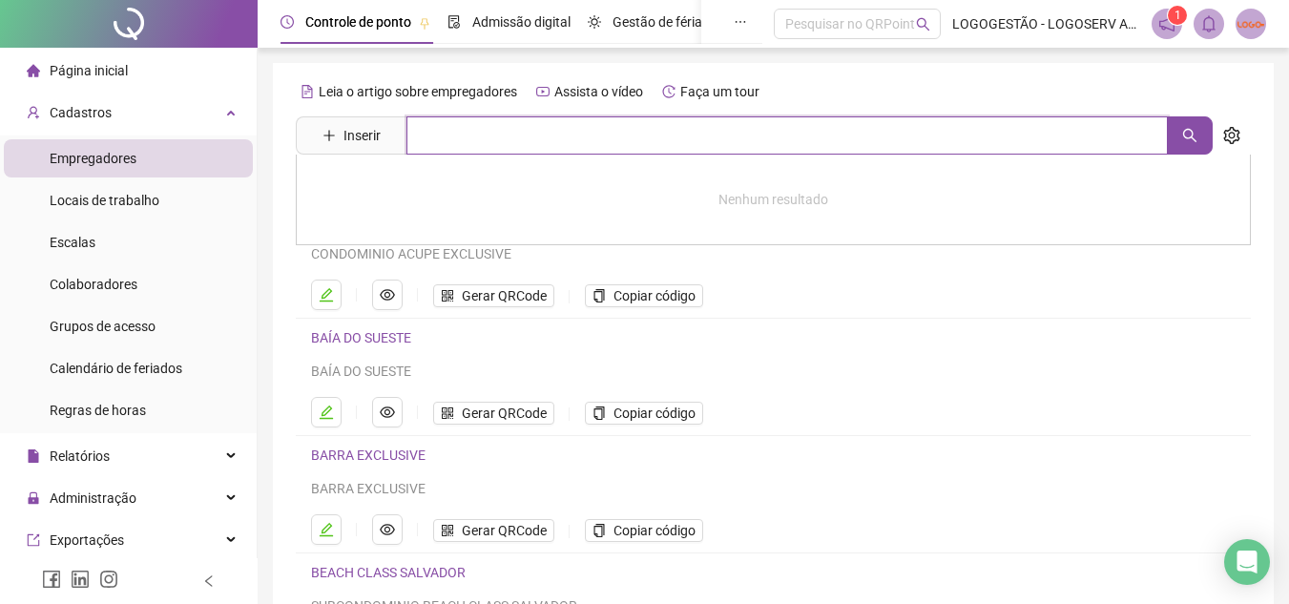
click at [541, 144] on input "text" at bounding box center [787, 135] width 761 height 38
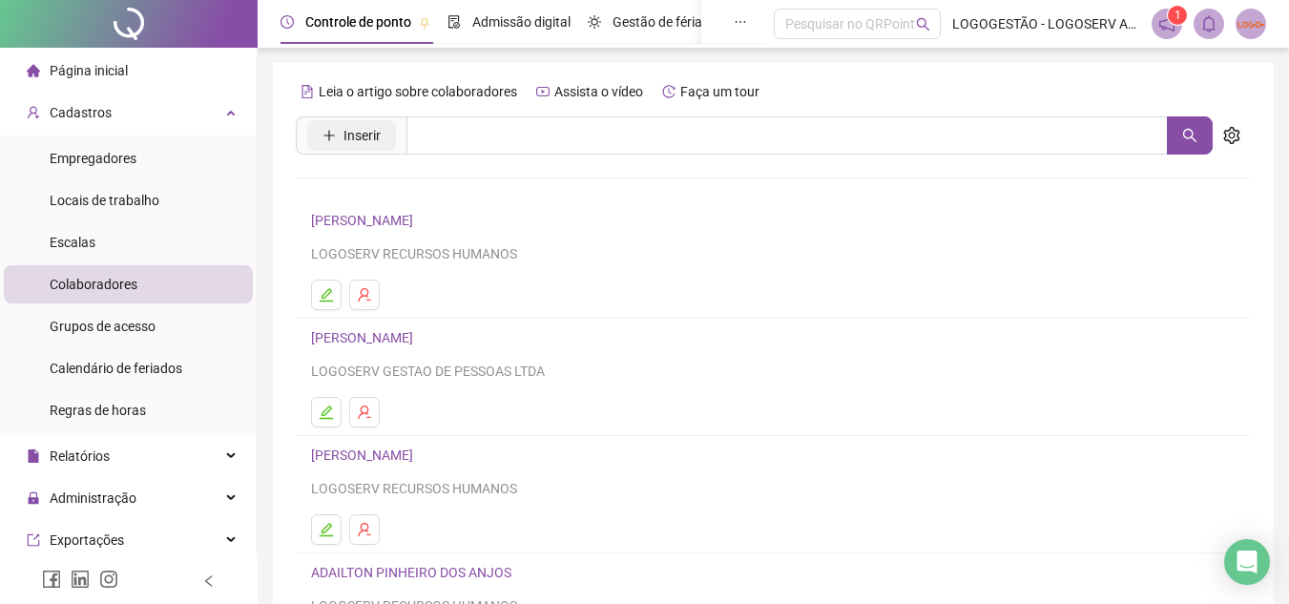
click at [367, 147] on button "Inserir" at bounding box center [351, 135] width 89 height 31
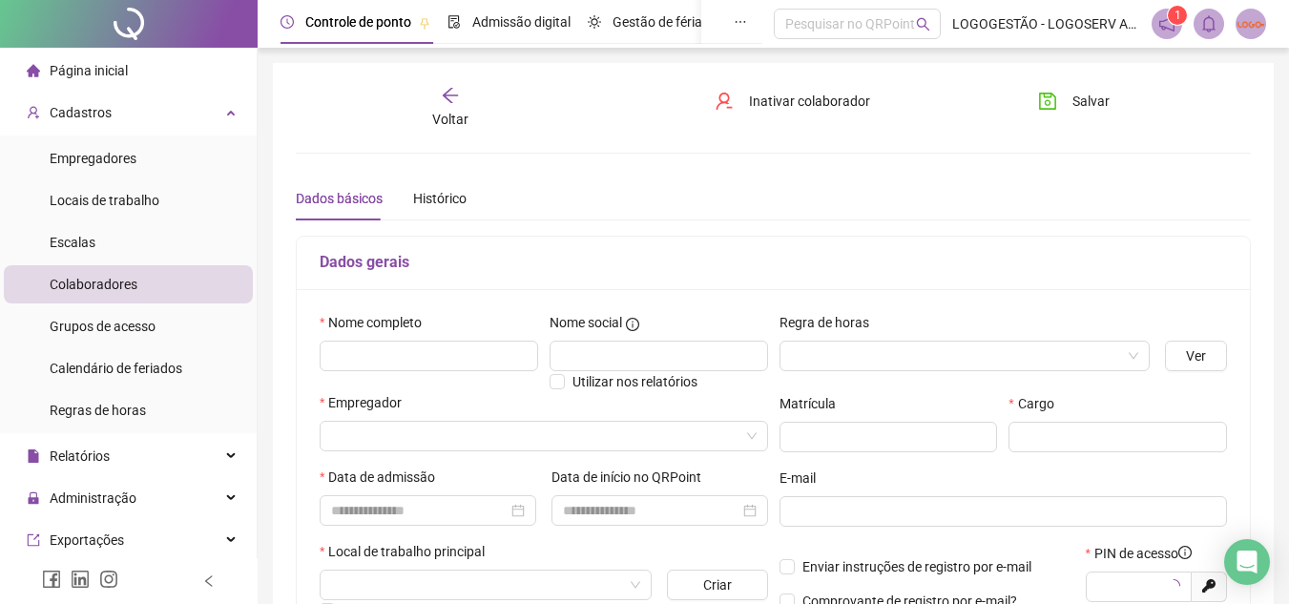
type input "*****"
click at [370, 365] on input "text" at bounding box center [429, 356] width 219 height 31
type input "*"
click at [391, 360] on input "*******" at bounding box center [429, 356] width 219 height 31
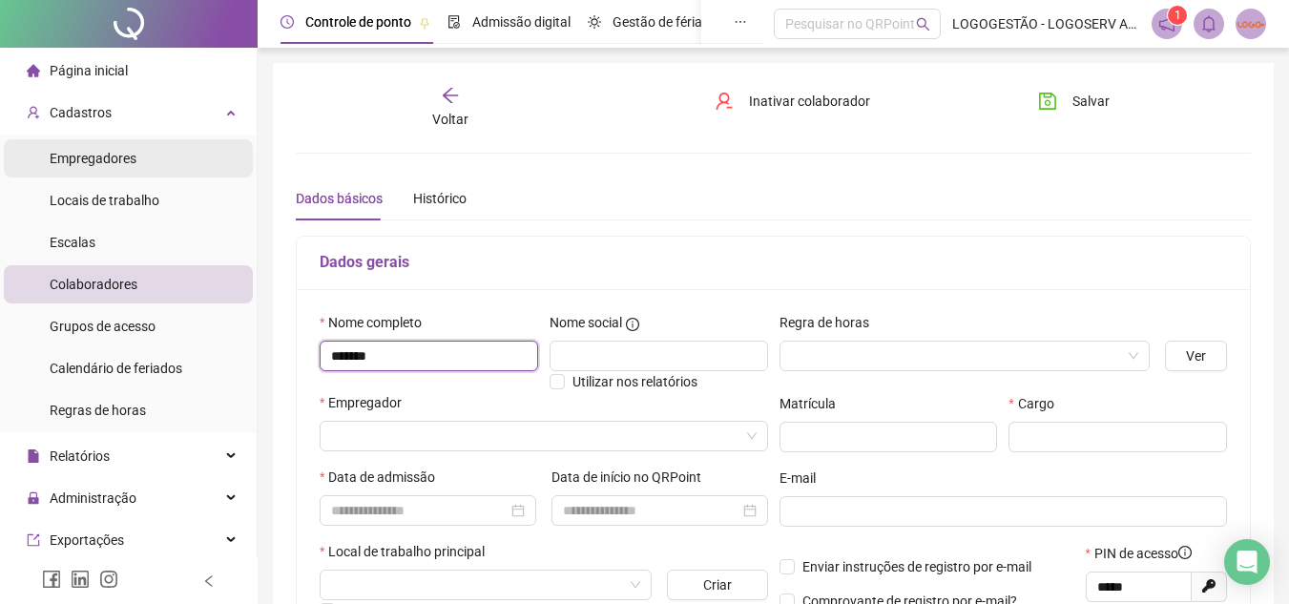
type input "*******"
click at [74, 156] on span "Empregadores" at bounding box center [93, 158] width 87 height 15
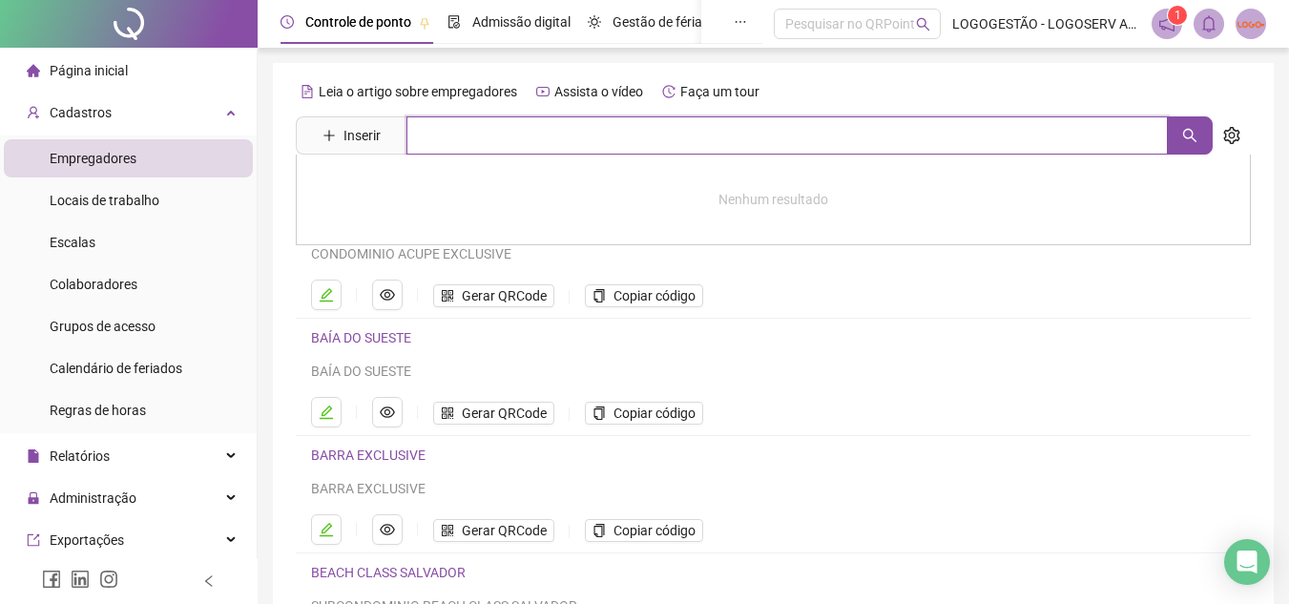
click at [521, 134] on input "text" at bounding box center [787, 135] width 761 height 38
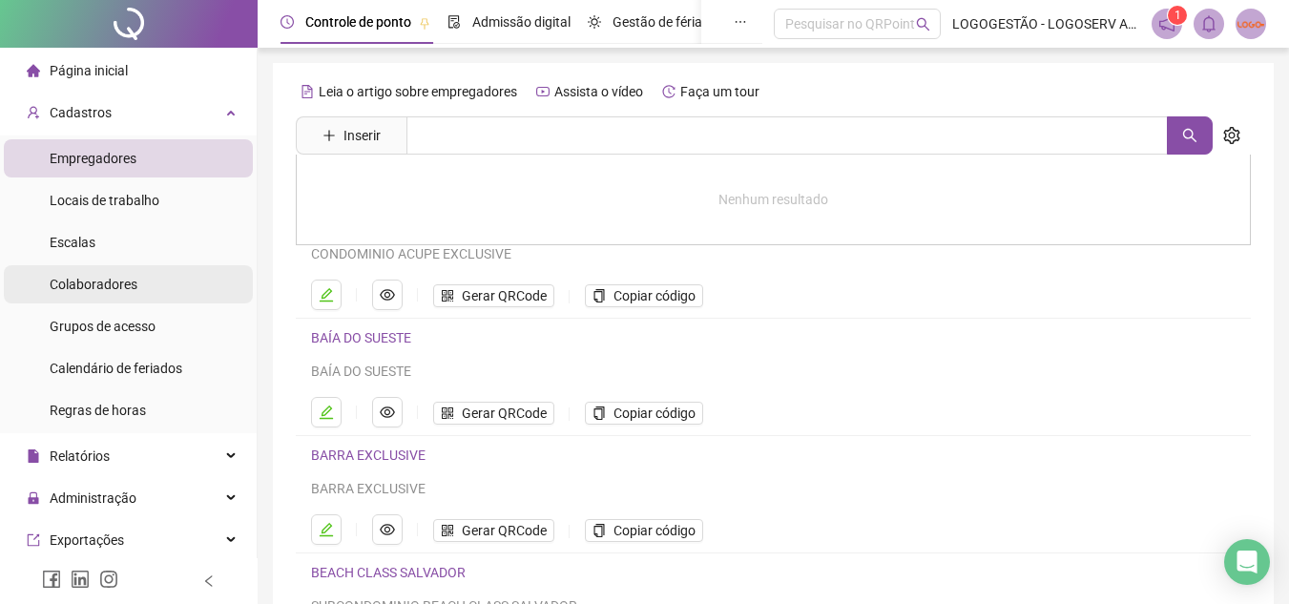
click at [183, 277] on li "Colaboradores" at bounding box center [128, 284] width 249 height 38
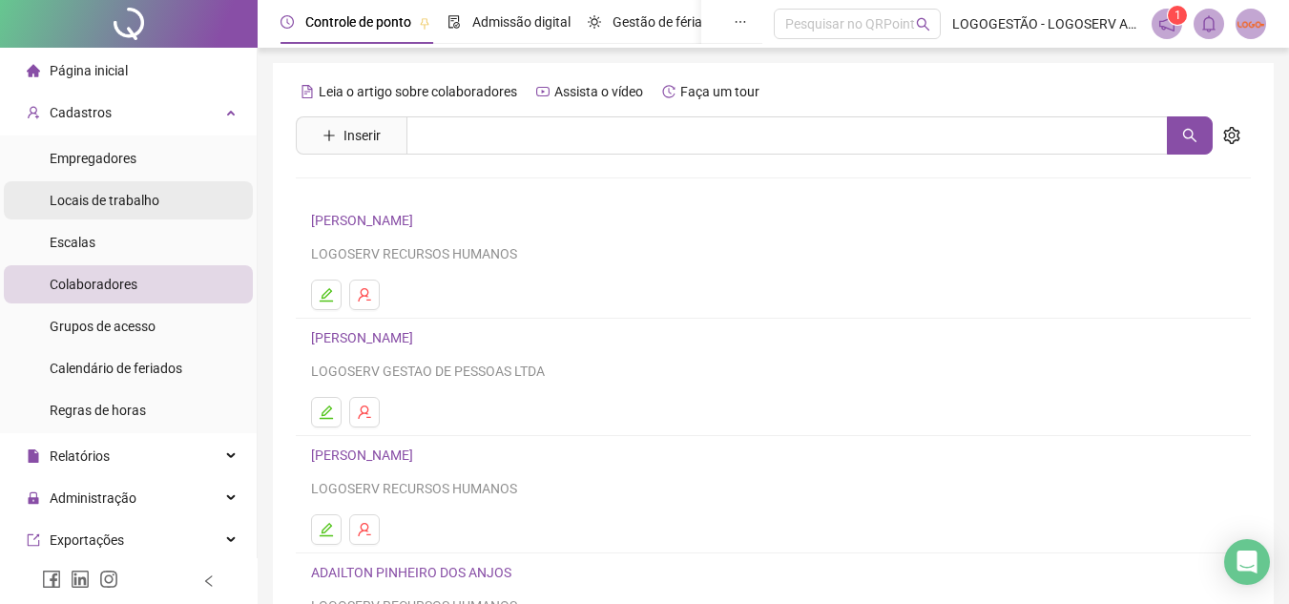
click at [152, 200] on span "Locais de trabalho" at bounding box center [105, 200] width 110 height 15
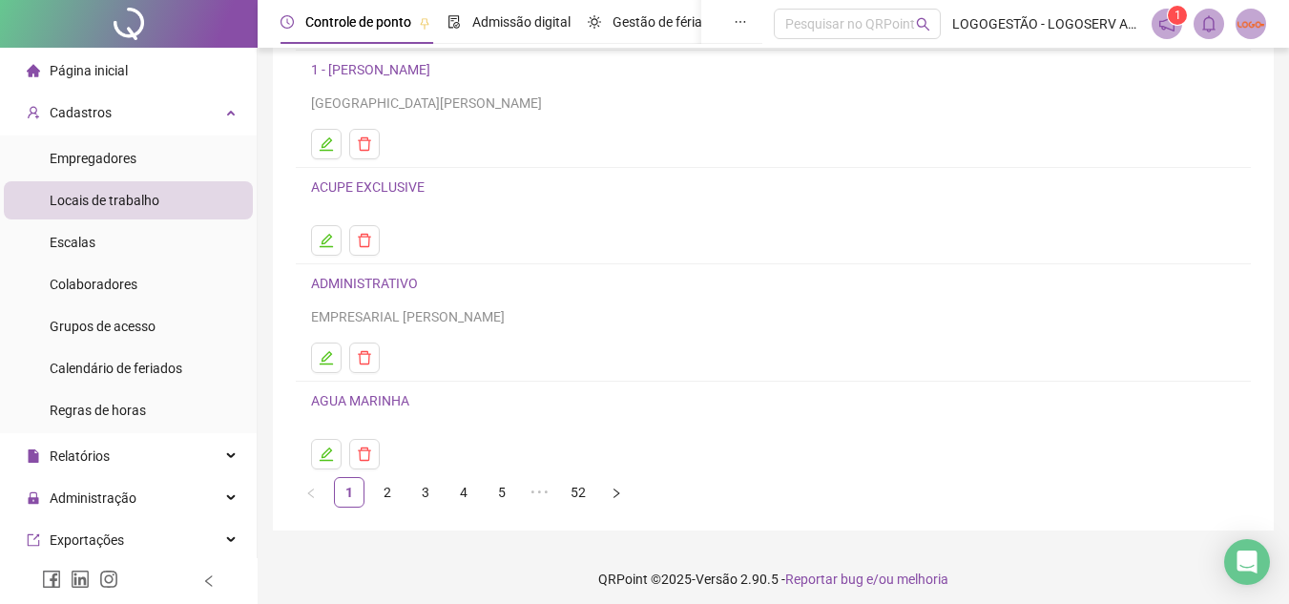
scroll to position [277, 0]
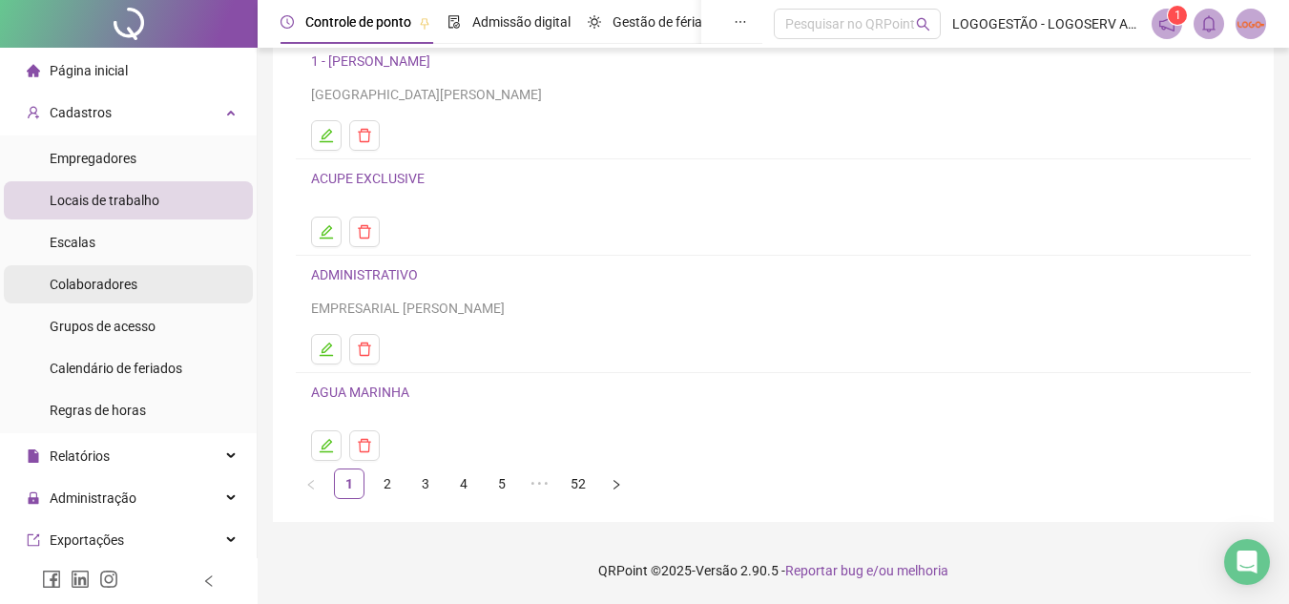
click at [113, 273] on div "Colaboradores" at bounding box center [94, 284] width 88 height 38
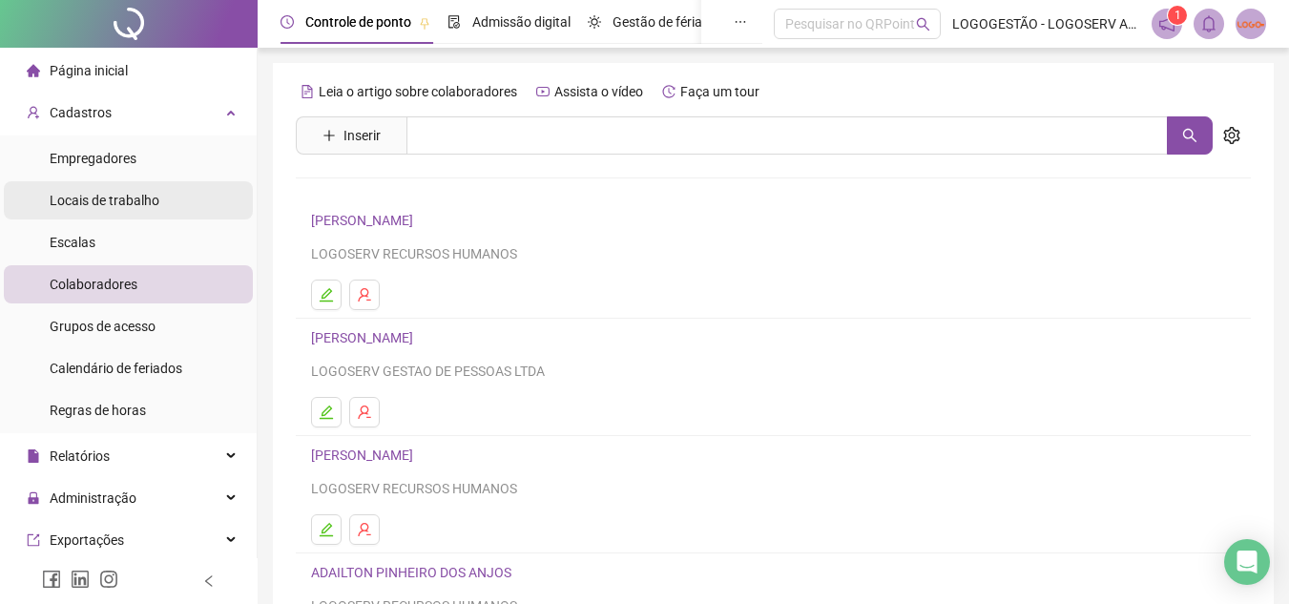
click at [150, 194] on span "Locais de trabalho" at bounding box center [105, 200] width 110 height 15
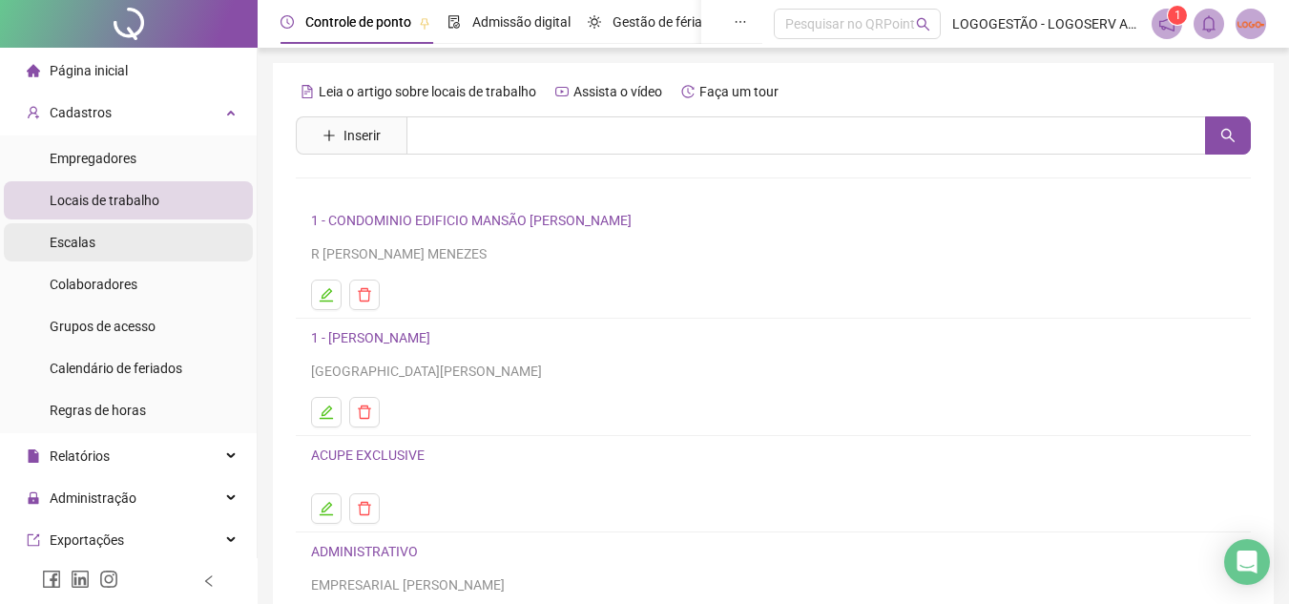
click at [145, 224] on li "Escalas" at bounding box center [128, 242] width 249 height 38
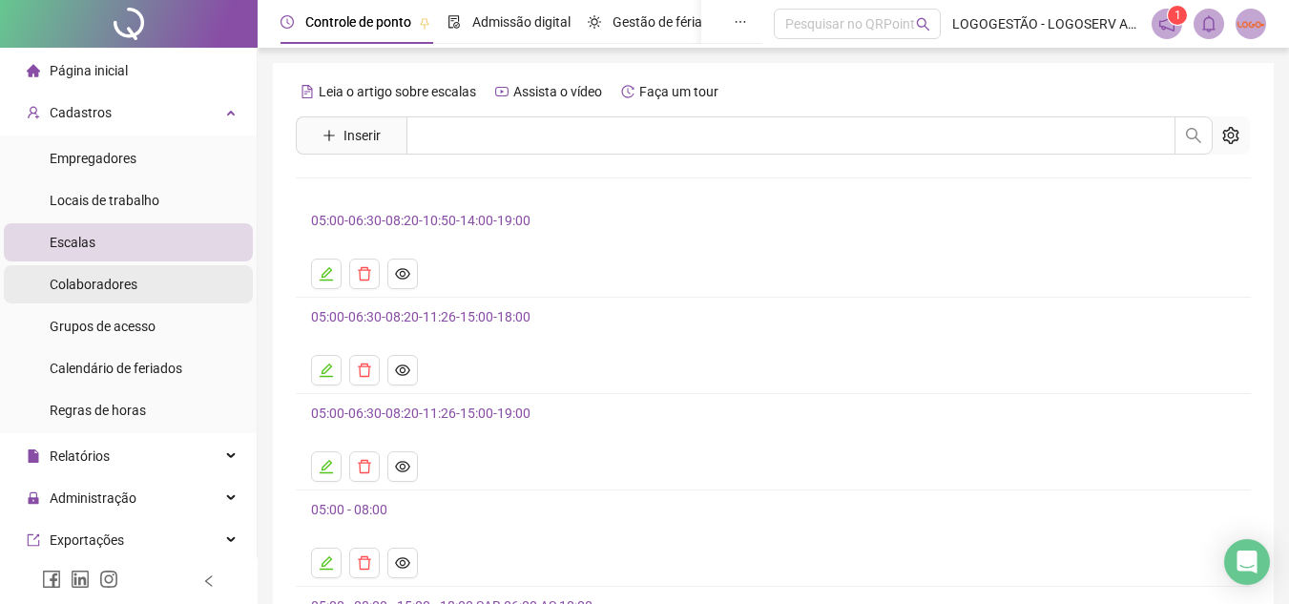
click at [139, 285] on li "Colaboradores" at bounding box center [128, 284] width 249 height 38
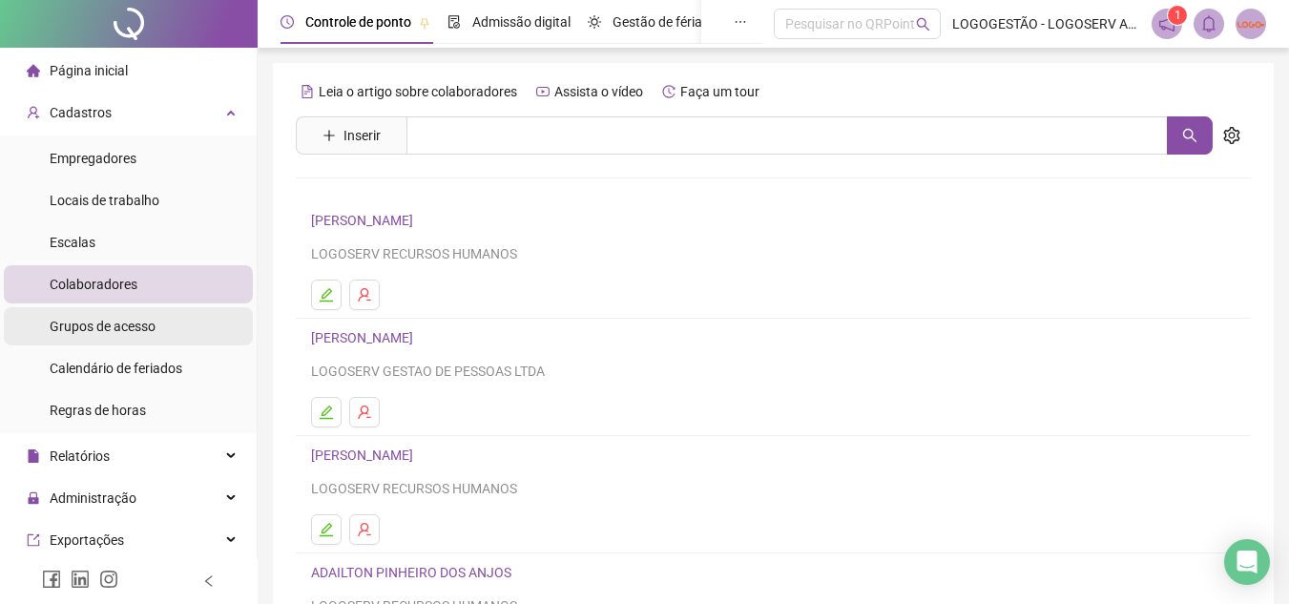
click at [140, 323] on span "Grupos de acesso" at bounding box center [103, 326] width 106 height 15
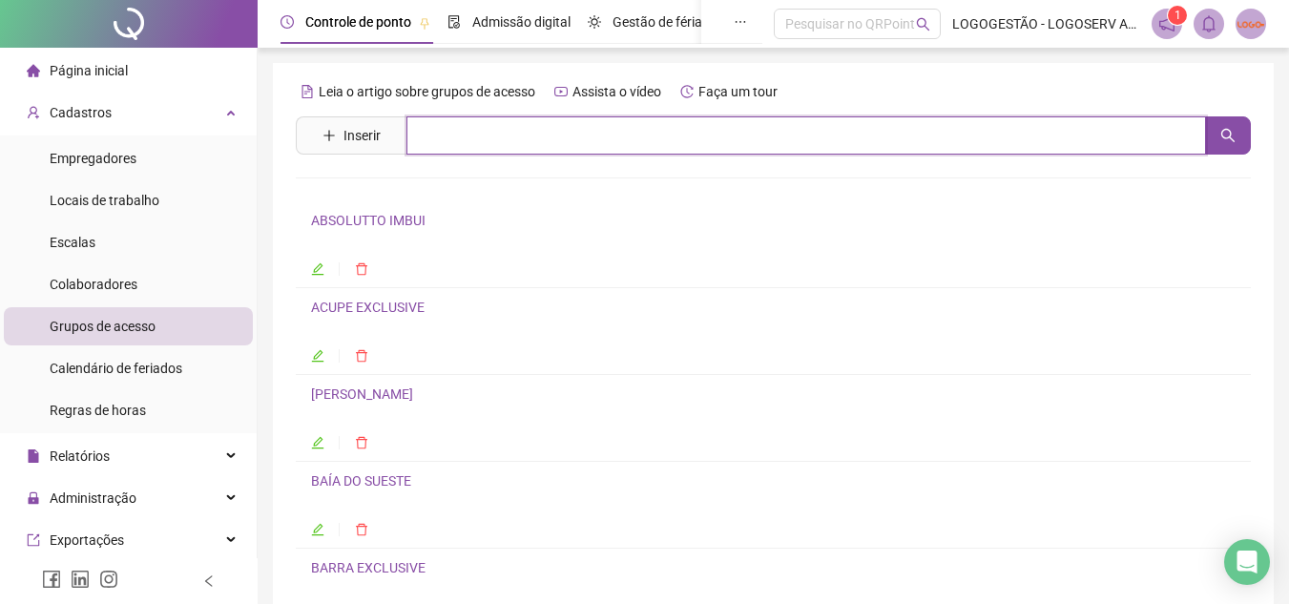
click at [430, 138] on input "text" at bounding box center [807, 135] width 800 height 38
type input "*"
type input "*********"
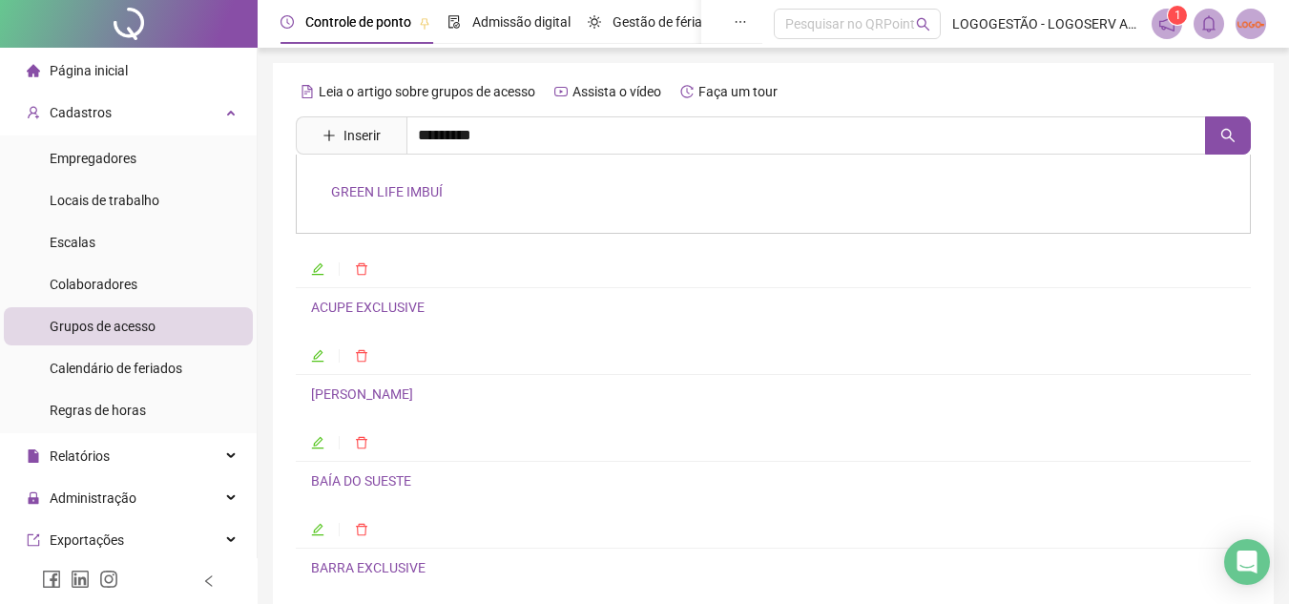
click at [401, 187] on link "GREEN LIFE IMBUÍ" at bounding box center [387, 191] width 112 height 15
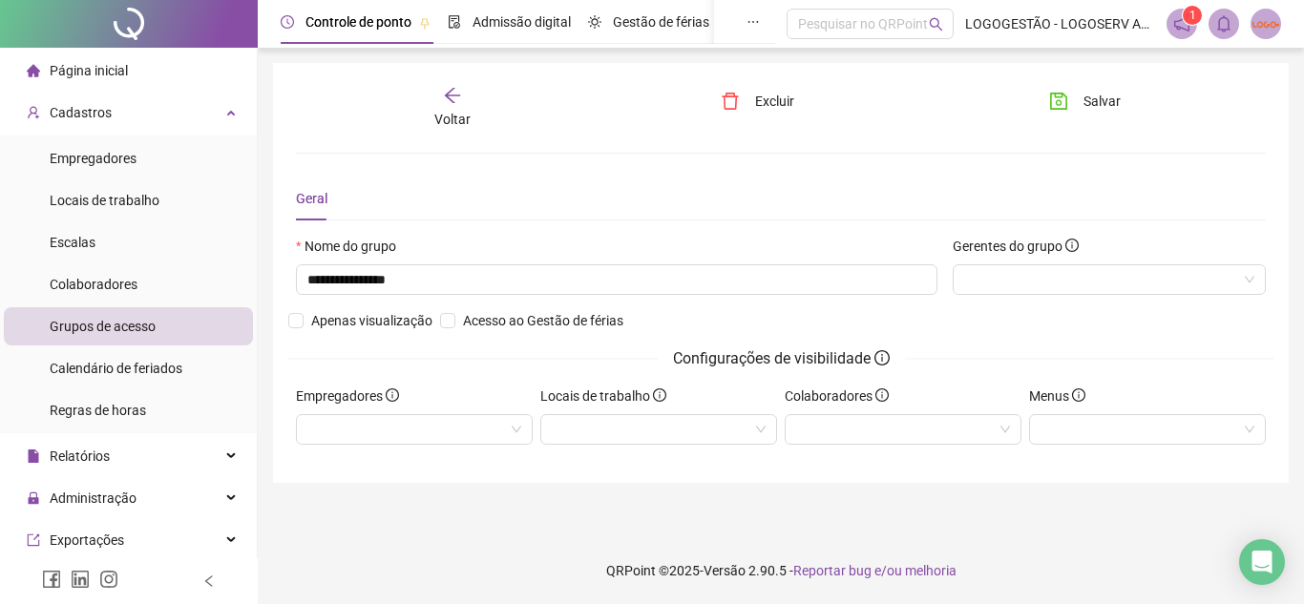
click at [444, 106] on div "Voltar" at bounding box center [452, 108] width 149 height 44
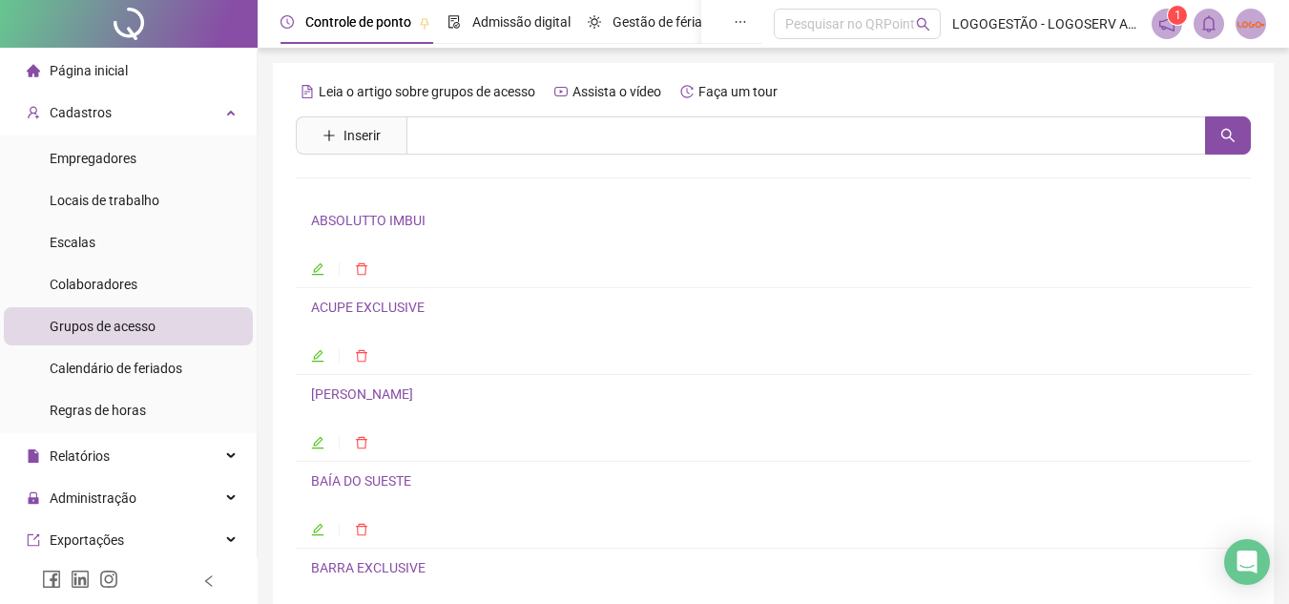
click at [1258, 10] on span at bounding box center [1251, 24] width 31 height 31
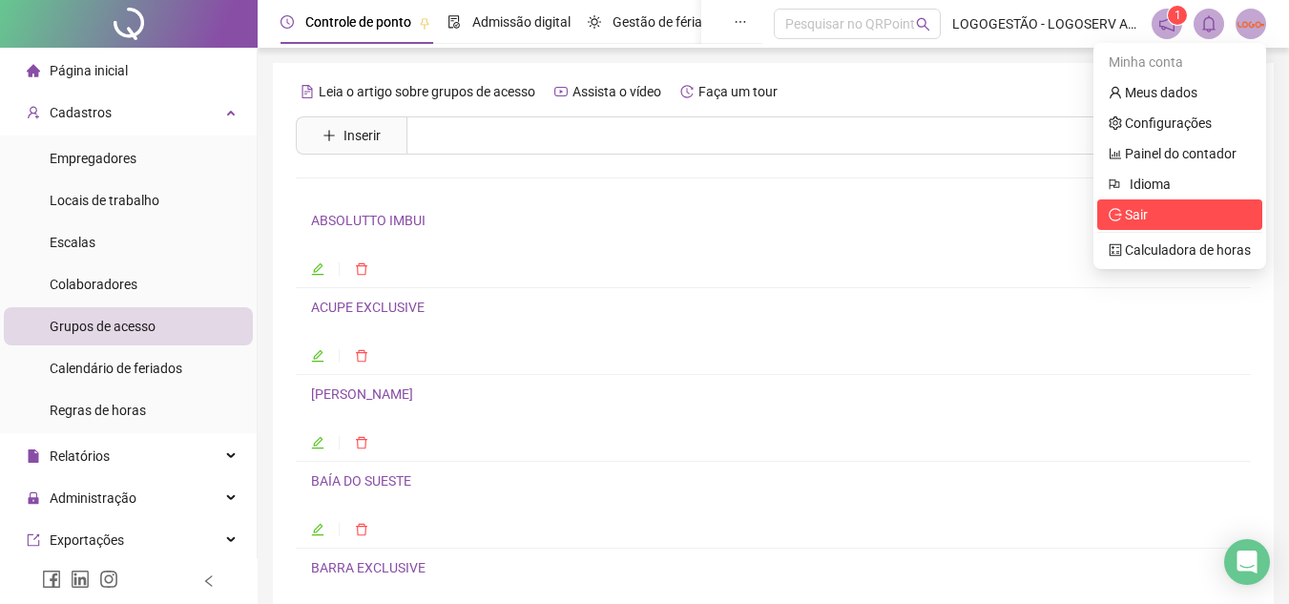
click at [1136, 220] on span "Sair" at bounding box center [1136, 214] width 23 height 15
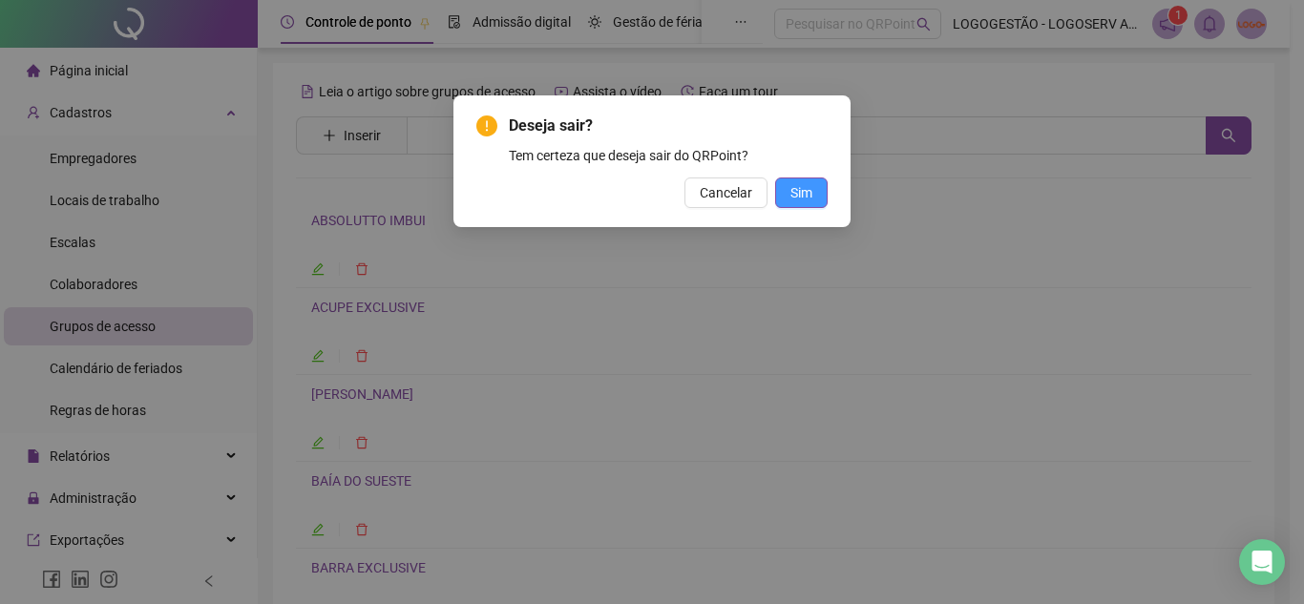
click at [781, 190] on button "Sim" at bounding box center [801, 192] width 52 height 31
